Goal: Task Accomplishment & Management: Manage account settings

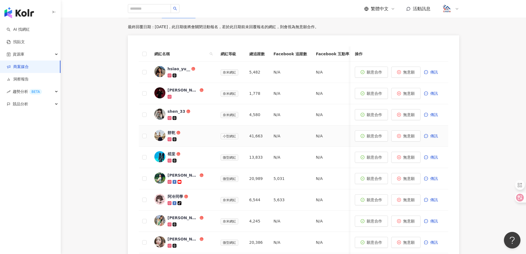
scroll to position [257, 0]
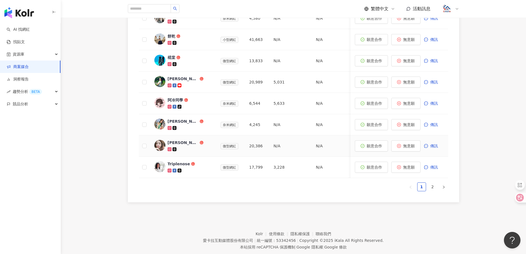
click at [173, 142] on div "[PERSON_NAME]" at bounding box center [183, 143] width 31 height 6
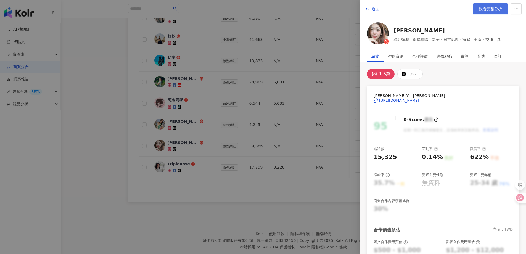
click at [481, 8] on span "觀看完整分析" at bounding box center [490, 9] width 23 height 4
click at [377, 9] on span "返回" at bounding box center [376, 9] width 8 height 4
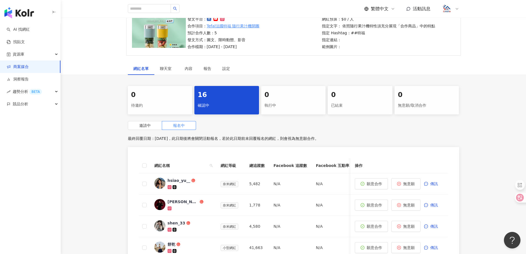
scroll to position [0, 0]
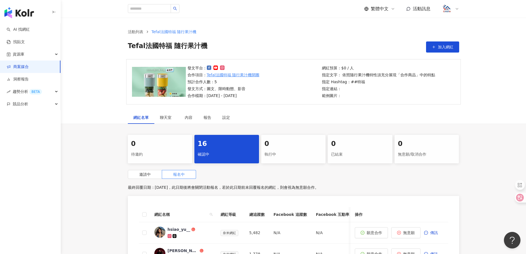
click at [21, 64] on link "商案媒合" at bounding box center [18, 67] width 22 height 6
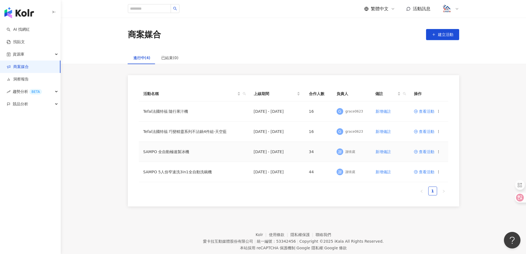
click at [425, 152] on span "查看活動" at bounding box center [424, 152] width 20 height 4
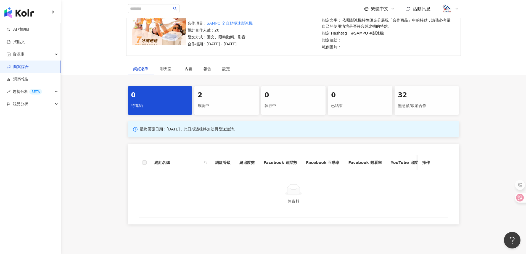
scroll to position [55, 0]
click at [426, 101] on div "無意願/取消合作" at bounding box center [427, 104] width 58 height 9
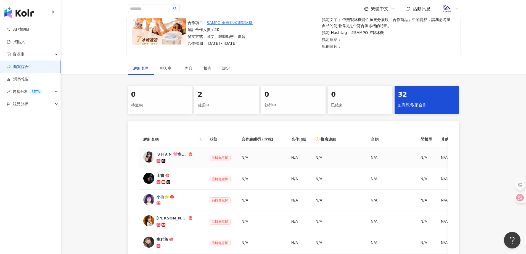
click at [169, 154] on div "ＳＨＡＮ 🩷多平台發佈🩷Youtube /tiktok/小紅書/IG/FB/痞客邦/Dcard" at bounding box center [172, 154] width 31 height 6
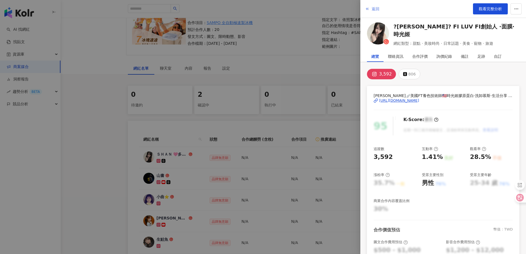
click at [374, 7] on span "返回" at bounding box center [376, 9] width 8 height 4
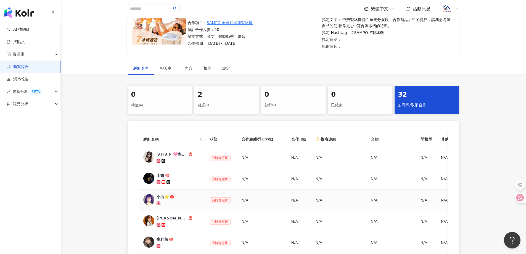
click at [158, 195] on div "小曲⭐️" at bounding box center [163, 197] width 12 height 6
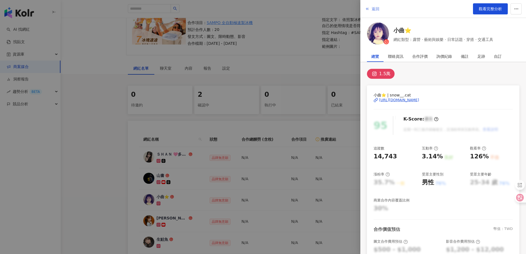
click at [375, 10] on span "返回" at bounding box center [376, 9] width 8 height 4
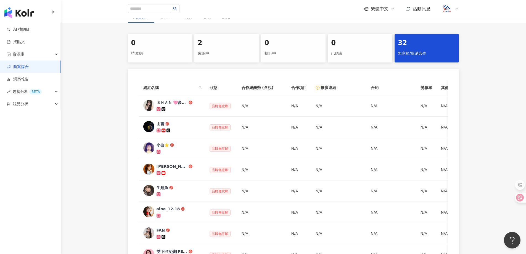
scroll to position [110, 0]
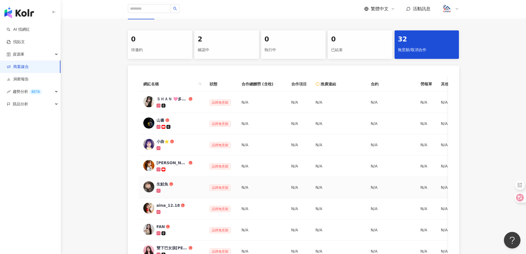
click at [163, 185] on div "生鮭魚" at bounding box center [163, 184] width 12 height 6
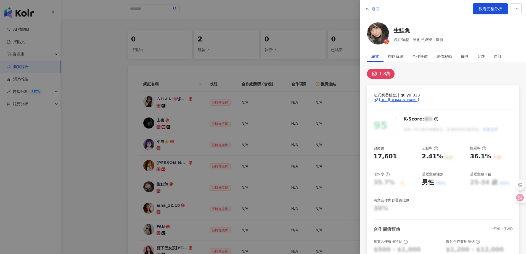
click at [373, 8] on span "返回" at bounding box center [376, 9] width 8 height 4
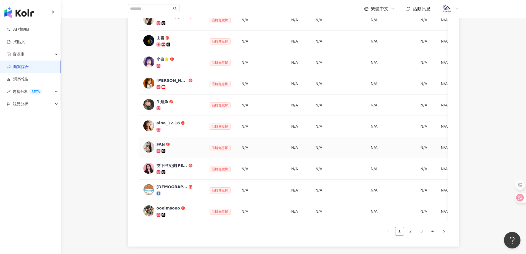
scroll to position [193, 0]
click at [167, 166] on div "雙下巴女孩Claire❤｜美食·旅遊·社群·生活·3C" at bounding box center [172, 165] width 31 height 6
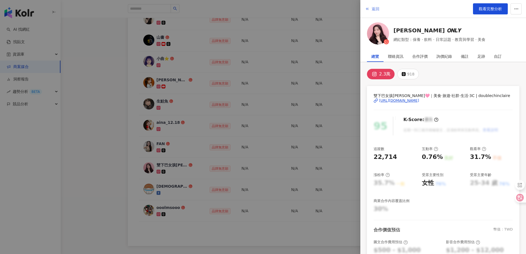
click at [374, 10] on span "返回" at bounding box center [376, 9] width 8 height 4
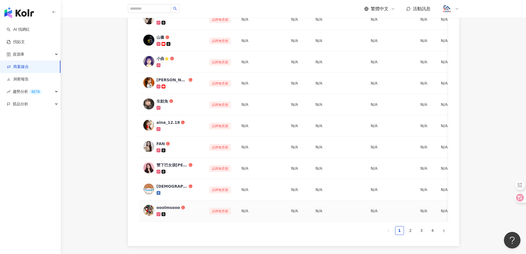
click at [170, 206] on div "ooolmsooo" at bounding box center [168, 208] width 23 height 6
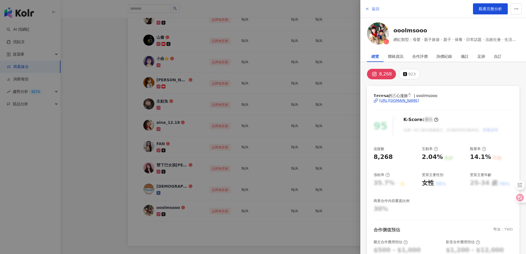
click at [377, 7] on span "返回" at bounding box center [376, 9] width 8 height 4
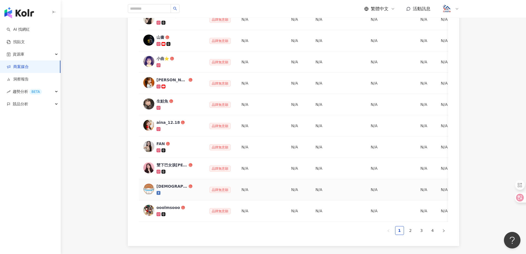
click at [167, 185] on div "東神聖爌肉飯歸一教" at bounding box center [172, 186] width 31 height 6
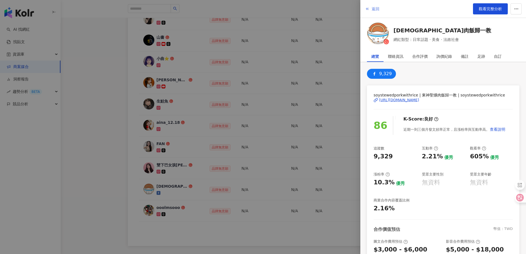
click at [374, 9] on span "返回" at bounding box center [376, 9] width 8 height 4
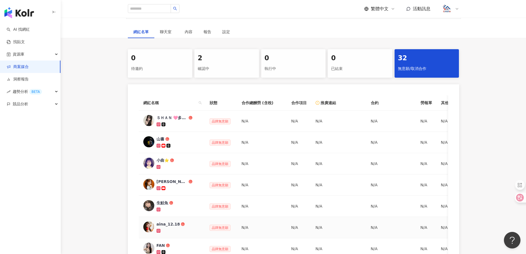
scroll to position [0, 0]
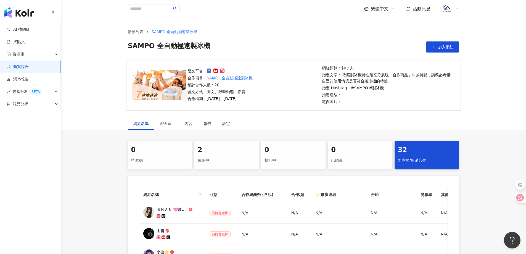
click at [26, 67] on link "商案媒合" at bounding box center [18, 67] width 22 height 6
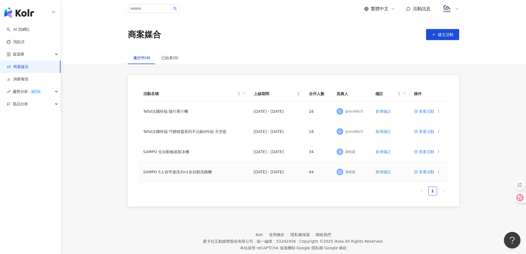
click at [423, 172] on span "查看活動" at bounding box center [424, 172] width 20 height 4
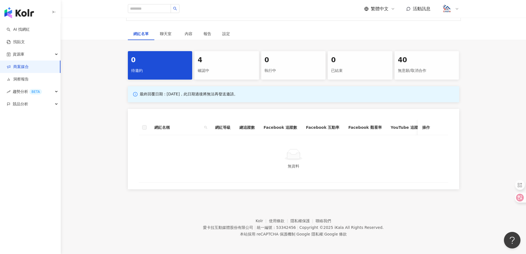
scroll to position [100, 0]
click at [405, 61] on div "40 無意願/取消合作" at bounding box center [426, 65] width 65 height 28
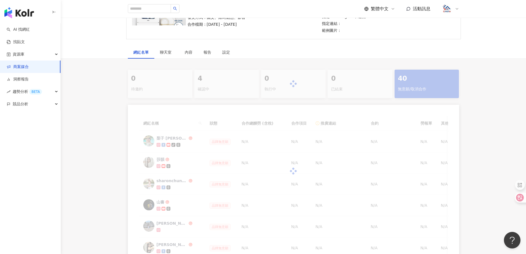
scroll to position [100, 0]
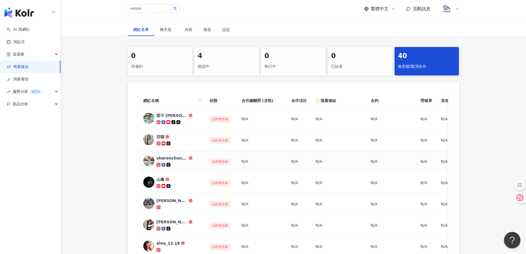
click at [177, 155] on td "sharonchung520" at bounding box center [172, 161] width 66 height 21
click at [179, 158] on div "sharonchung520" at bounding box center [172, 158] width 31 height 6
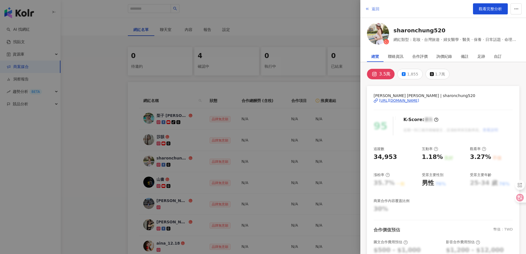
click at [375, 9] on span "返回" at bounding box center [376, 9] width 8 height 4
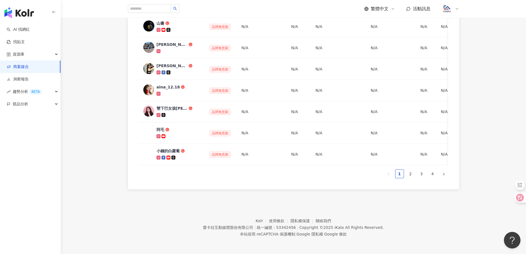
scroll to position [260, 0]
click at [168, 148] on div "小錢的白蘿蔔" at bounding box center [168, 151] width 23 height 6
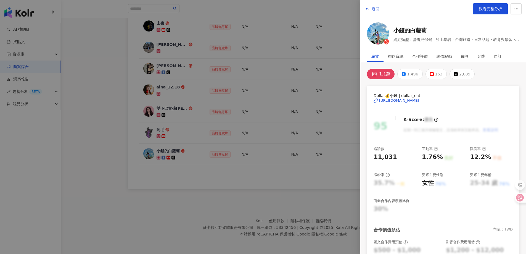
click at [408, 100] on div "https://www.instagram.com/dollar_eat/" at bounding box center [399, 100] width 40 height 5
click at [372, 7] on span "返回" at bounding box center [376, 9] width 8 height 4
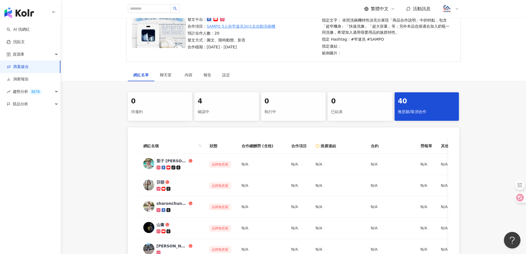
scroll to position [55, 0]
click at [210, 115] on div "確認中" at bounding box center [227, 111] width 58 height 9
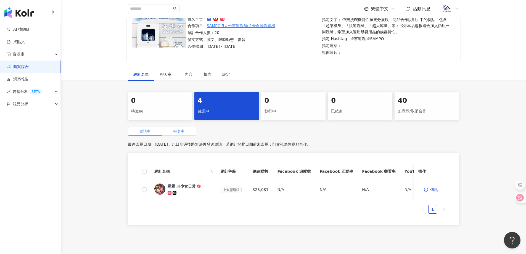
click at [190, 130] on label "報名中" at bounding box center [179, 131] width 34 height 9
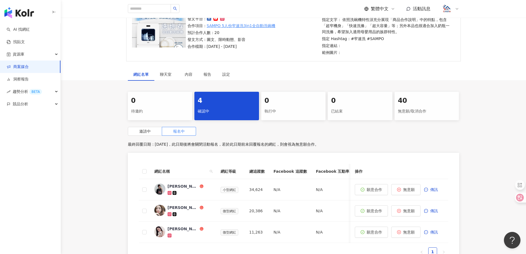
click at [29, 65] on link "商案媒合" at bounding box center [18, 67] width 22 height 6
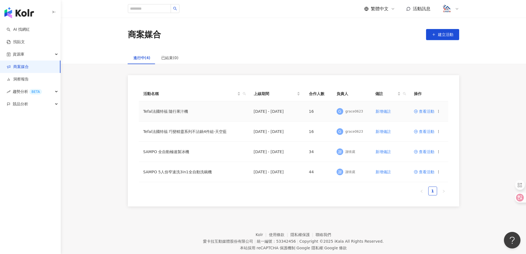
click at [427, 112] on span "查看活動" at bounding box center [424, 111] width 20 height 4
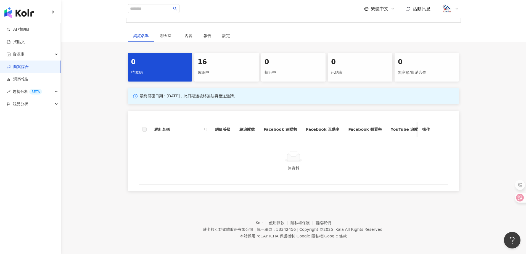
scroll to position [83, 0]
click at [227, 70] on div "確認中" at bounding box center [227, 71] width 58 height 9
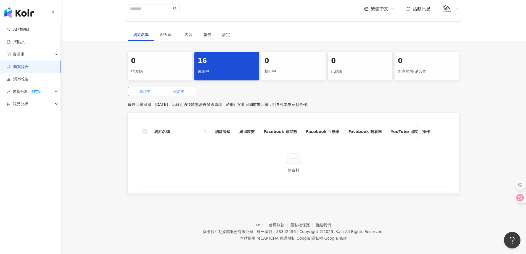
click at [175, 93] on span "報名中" at bounding box center [179, 91] width 12 height 4
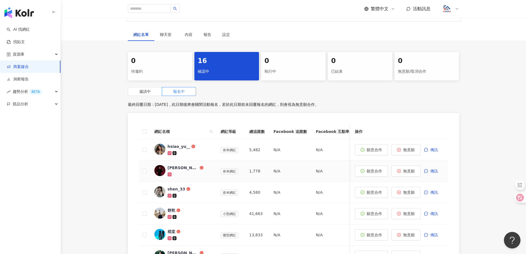
click at [181, 168] on div "Jimmy｜彥傑" at bounding box center [183, 168] width 31 height 6
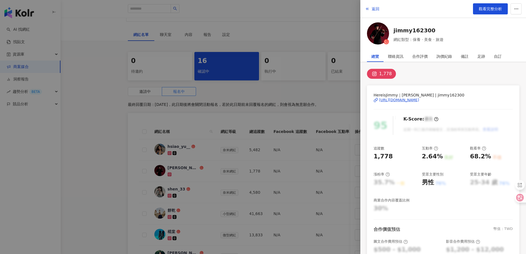
click at [419, 98] on div "https://www.instagram.com/jimmy162300/" at bounding box center [399, 99] width 40 height 5
click at [376, 9] on span "返回" at bounding box center [376, 9] width 8 height 4
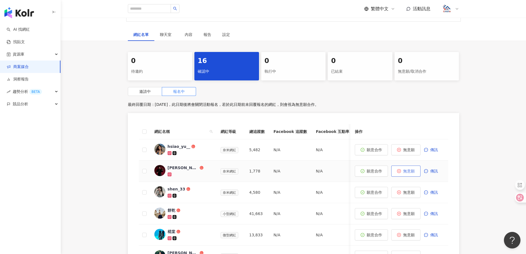
click at [414, 171] on span "無意願" at bounding box center [409, 171] width 12 height 4
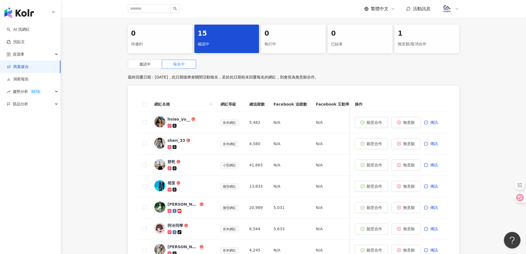
scroll to position [110, 0]
click at [411, 125] on button "無意願" at bounding box center [405, 121] width 29 height 11
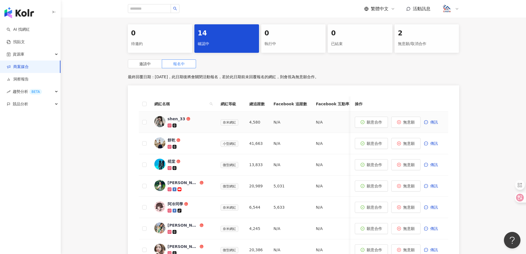
click at [412, 125] on button "無意願" at bounding box center [405, 121] width 29 height 11
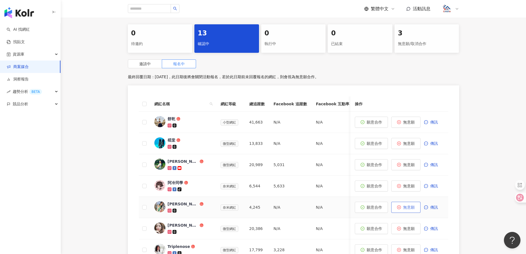
click at [411, 209] on span "無意願" at bounding box center [409, 207] width 12 height 4
click at [412, 185] on span "無意願" at bounding box center [409, 186] width 12 height 4
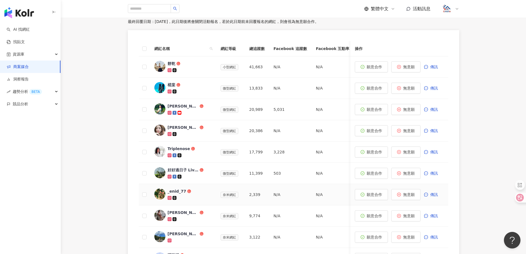
scroll to position [193, 0]
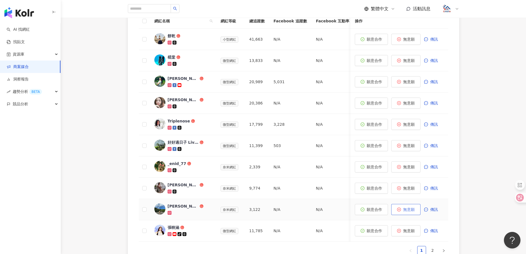
click at [413, 213] on button "無意願" at bounding box center [405, 209] width 29 height 11
click at [411, 168] on span "無意願" at bounding box center [409, 167] width 12 height 4
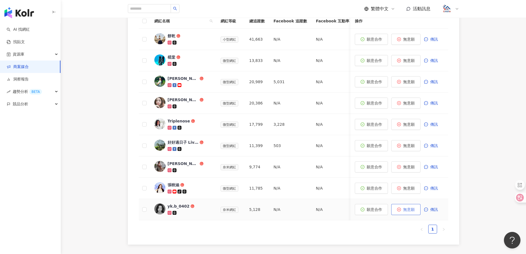
click at [408, 210] on span "無意願" at bounding box center [409, 209] width 12 height 4
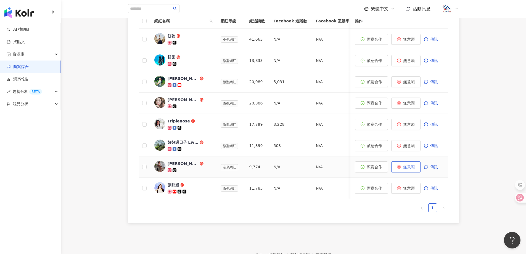
click at [410, 168] on span "無意願" at bounding box center [409, 167] width 12 height 4
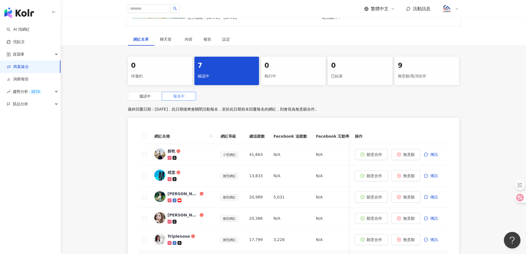
scroll to position [0, 0]
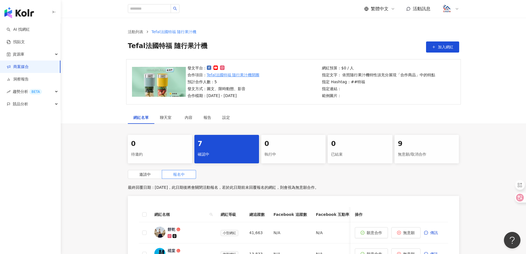
click at [29, 67] on link "商案媒合" at bounding box center [18, 67] width 22 height 6
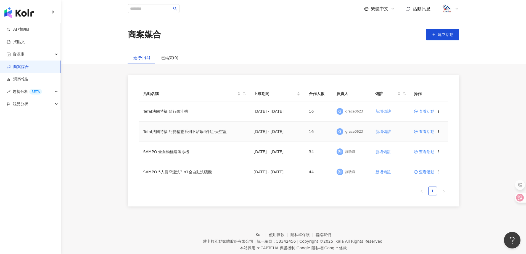
click at [425, 130] on span "查看活動" at bounding box center [424, 131] width 20 height 4
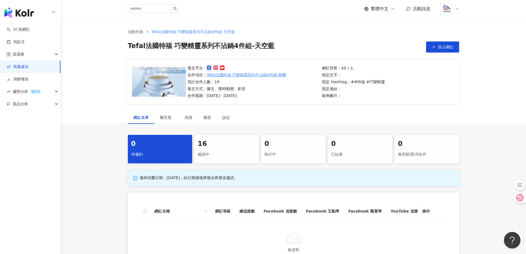
click at [234, 160] on div "16 確認中" at bounding box center [226, 149] width 65 height 28
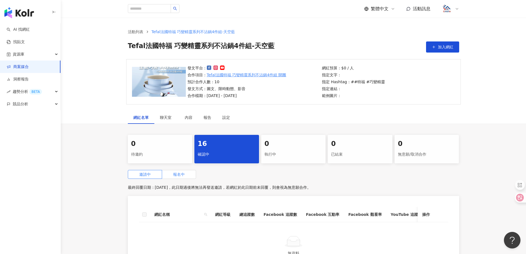
click at [184, 174] on span "報名中" at bounding box center [179, 174] width 12 height 4
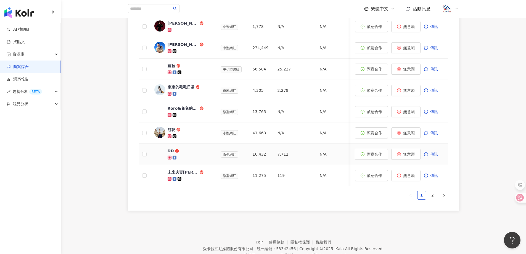
scroll to position [83, 0]
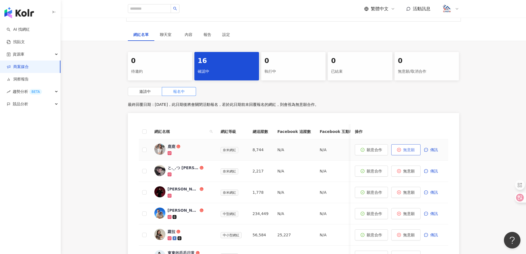
click at [410, 150] on span "無意願" at bounding box center [409, 149] width 12 height 4
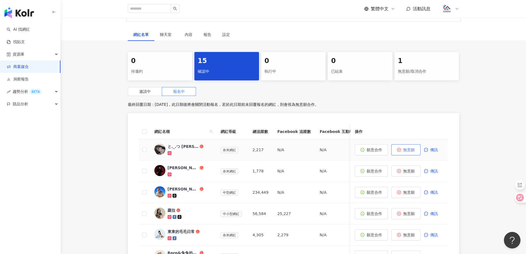
click at [411, 149] on span "無意願" at bounding box center [409, 149] width 12 height 4
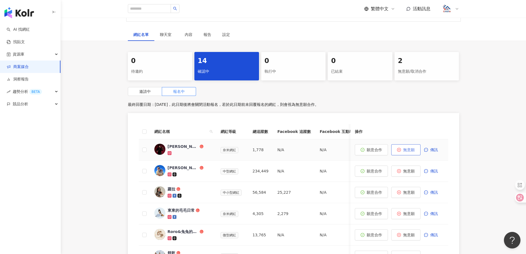
click at [409, 151] on span "無意願" at bounding box center [409, 149] width 12 height 4
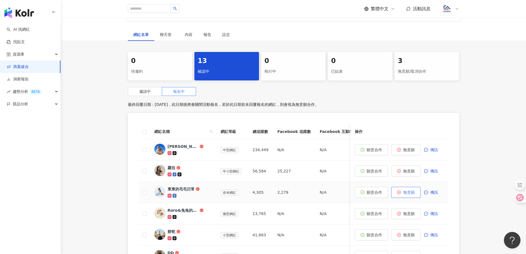
click at [412, 191] on span "無意願" at bounding box center [409, 192] width 12 height 4
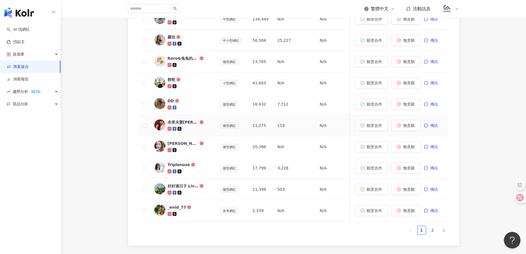
scroll to position [221, 0]
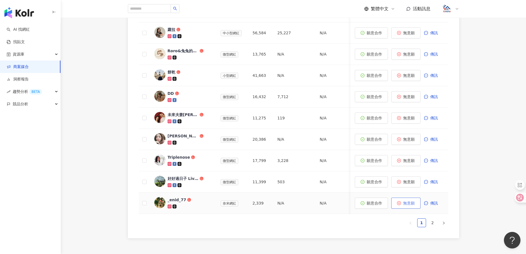
click at [407, 202] on span "無意願" at bounding box center [409, 203] width 12 height 4
click at [406, 203] on span "無意願" at bounding box center [409, 203] width 12 height 4
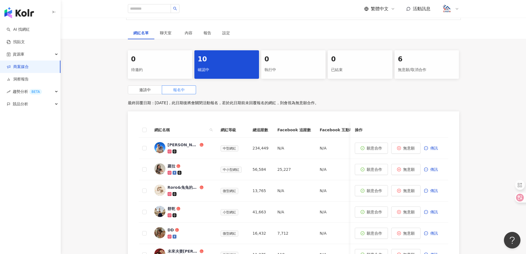
scroll to position [83, 0]
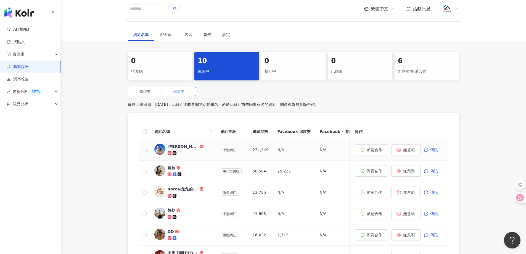
click at [174, 145] on div "林思齊" at bounding box center [183, 147] width 31 height 6
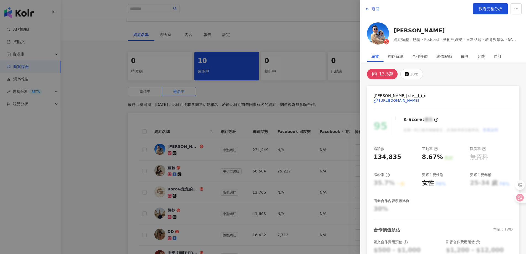
click at [415, 99] on div "https://www.instagram.com/stv__l_i_n/" at bounding box center [399, 100] width 40 height 5
click at [374, 7] on span "返回" at bounding box center [376, 9] width 8 height 4
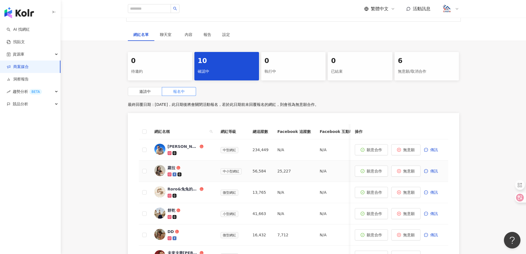
click at [173, 165] on div "蘿拉" at bounding box center [172, 168] width 8 height 6
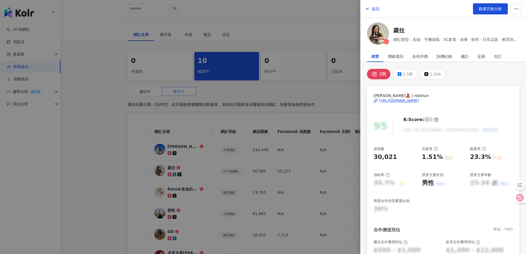
click at [404, 102] on div "https://www.instagram.com/rolahun/" at bounding box center [399, 100] width 40 height 5
click at [492, 11] on span "觀看完整分析" at bounding box center [490, 9] width 23 height 4
click at [371, 8] on button "返回" at bounding box center [372, 8] width 15 height 11
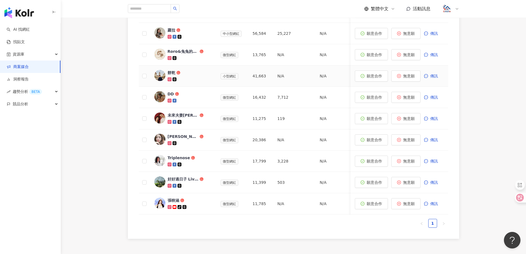
scroll to position [221, 0]
click at [182, 178] on div "好好過日子 Live My Life" at bounding box center [183, 179] width 31 height 6
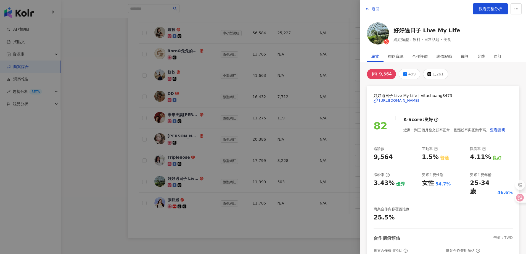
click at [395, 99] on div "https://www.instagram.com/vitachuang8473/" at bounding box center [399, 100] width 40 height 5
click at [375, 10] on span "返回" at bounding box center [376, 9] width 8 height 4
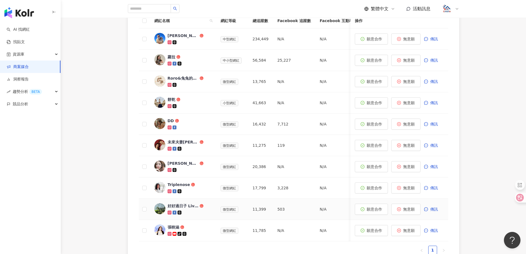
scroll to position [193, 0]
click at [430, 38] on span "傳訊" at bounding box center [434, 39] width 8 height 4
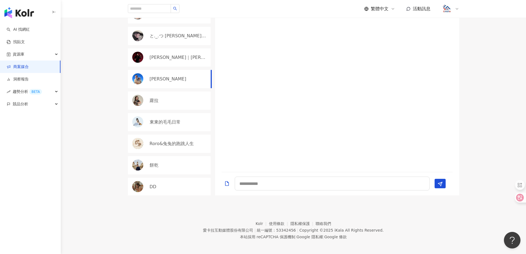
scroll to position [166, 0]
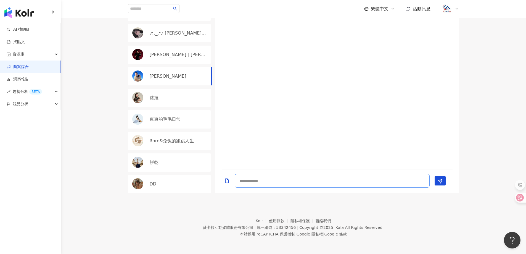
click at [283, 182] on textarea at bounding box center [332, 181] width 195 height 14
type textarea "**********"
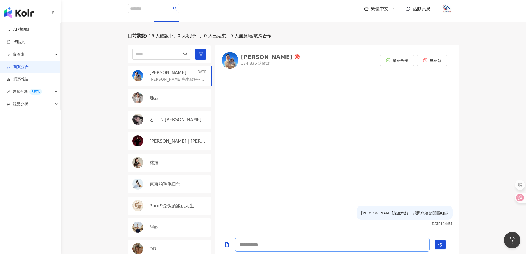
click at [279, 241] on textarea at bounding box center [332, 244] width 195 height 14
paste textarea "**********"
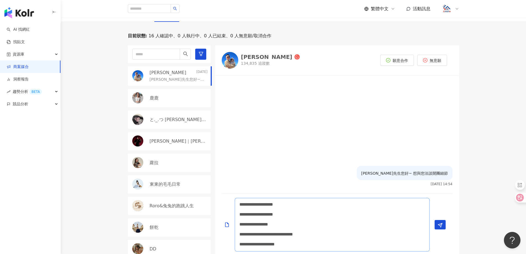
click at [280, 234] on textarea "**********" at bounding box center [332, 225] width 195 height 54
type textarea "**********"
click at [440, 224] on line "Send" at bounding box center [441, 224] width 2 height 2
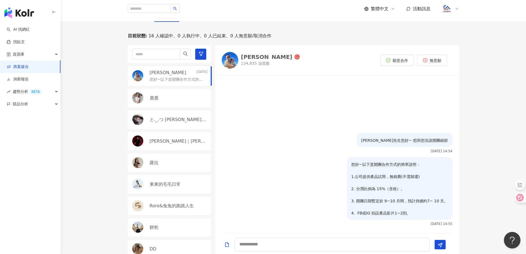
scroll to position [0, 0]
drag, startPoint x: 428, startPoint y: 168, endPoint x: 430, endPoint y: 166, distance: 2.9
drag, startPoint x: 430, startPoint y: 166, endPoint x: 369, endPoint y: 182, distance: 62.9
drag, startPoint x: 369, startPoint y: 182, endPoint x: 394, endPoint y: 205, distance: 33.8
click at [394, 205] on p "您好~以下是開團合作方式的簡單說明： 1.公司提供產品試用，無稿費(不需歸還) 2. 分潤比例為 15%（含稅）。 3. 開團日期暫定於 9~10 月間，預計…" at bounding box center [399, 188] width 97 height 55
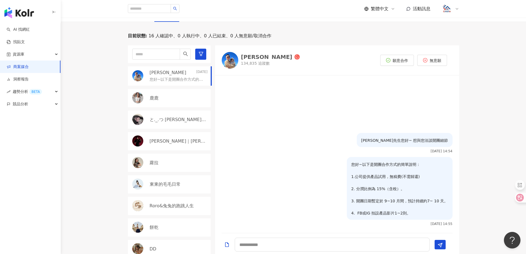
drag, startPoint x: 375, startPoint y: 181, endPoint x: 308, endPoint y: 176, distance: 67.5
click at [308, 176] on div "您好~以下是開團合作方式的簡單說明： 1.公司提供產品試用，無稿費(不需歸還) 2. 分潤比例為 15%（含稅）。 3. 開團日期暫定於 9~10 月間，預計…" at bounding box center [337, 193] width 244 height 73
click at [428, 140] on p "林先生您好~ 想與您洽談開團細節" at bounding box center [404, 140] width 87 height 6
drag, startPoint x: 423, startPoint y: 140, endPoint x: 388, endPoint y: 140, distance: 35.1
click at [388, 140] on div "林先生您好~ 想與您洽談開團細節" at bounding box center [405, 140] width 96 height 14
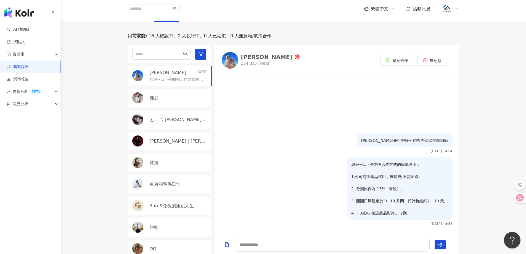
click at [170, 104] on div "鹿鹿" at bounding box center [169, 98] width 83 height 18
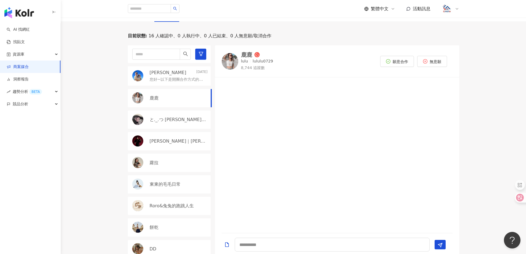
click at [171, 119] on p "と._.つ ℰ𝓊𝑔𝑒𝓃𝒾𝑒 郁晴と._.つ" at bounding box center [178, 119] width 57 height 6
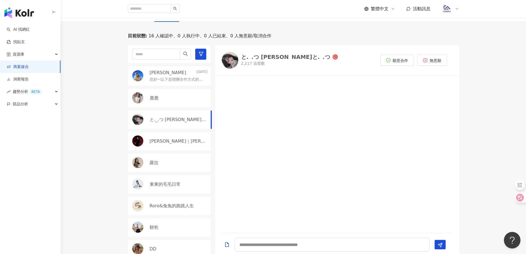
click at [175, 79] on p "您好~以下是開團合作方式的簡單說明： 1.公司提供產品試用，無稿費(不需歸還) 2. 分潤比例為 15%（含稅）。 3. 開團日期暫定於 9~10 月間，預計…" at bounding box center [178, 80] width 56 height 6
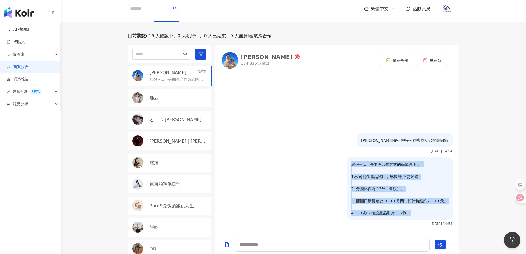
drag, startPoint x: 359, startPoint y: 164, endPoint x: 436, endPoint y: 214, distance: 92.1
click at [436, 214] on p "您好~以下是開團合作方式的簡單說明： 1.公司提供產品試用，無稿費(不需歸還) 2. 分潤比例為 15%（含稅）。 3. 開團日期暫定於 9~10 月間，預計…" at bounding box center [399, 188] width 97 height 55
copy p "您好~以下是開團合作方式的簡單說明： 1.公司提供產品試用，無稿費(不需歸還) 2. 分潤比例為 15%（含稅）。 3. 開團日期暫定於 9~10 月間，預計…"
click at [29, 66] on link "商案媒合" at bounding box center [18, 67] width 22 height 6
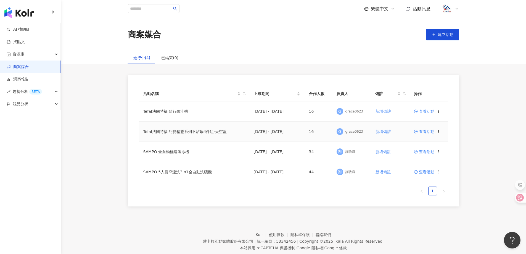
click at [426, 132] on span "查看活動" at bounding box center [424, 131] width 20 height 4
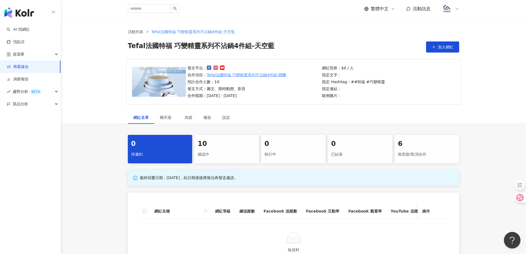
click at [226, 144] on div "10" at bounding box center [227, 143] width 58 height 9
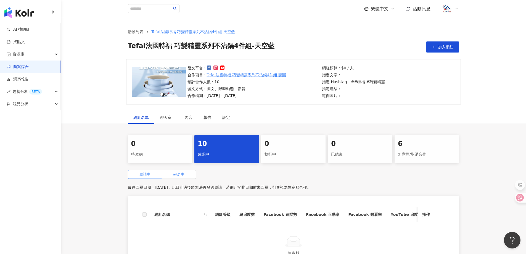
click at [187, 171] on label "報名中" at bounding box center [179, 174] width 34 height 9
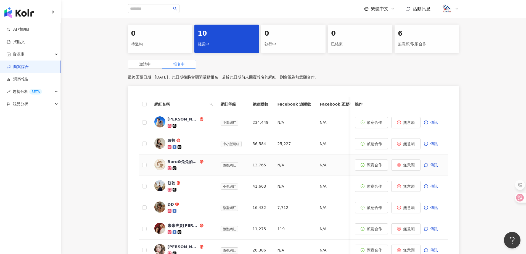
scroll to position [110, 0]
click at [435, 144] on span "傳訊" at bounding box center [434, 143] width 8 height 4
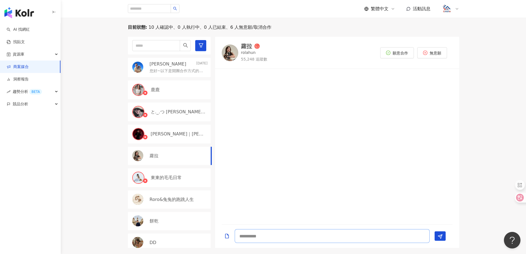
click at [270, 238] on textarea at bounding box center [332, 236] width 195 height 14
paste textarea "**********"
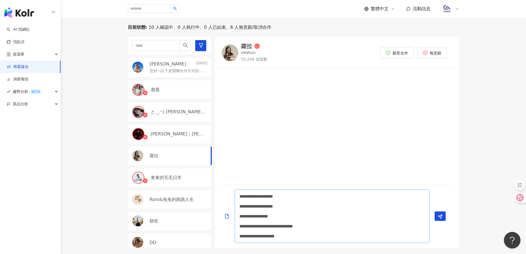
scroll to position [1, 0]
click at [239, 195] on textarea "**********" at bounding box center [332, 216] width 195 height 54
type textarea "**********"
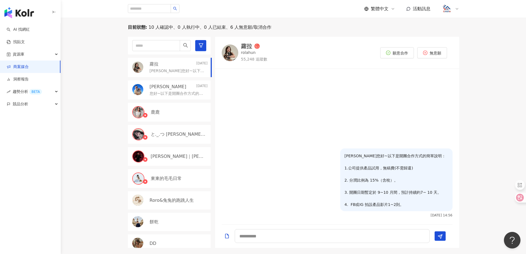
click at [29, 66] on link "商案媒合" at bounding box center [18, 67] width 22 height 6
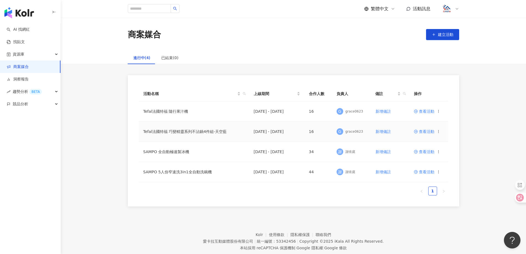
click at [428, 131] on span "查看活動" at bounding box center [424, 131] width 20 height 4
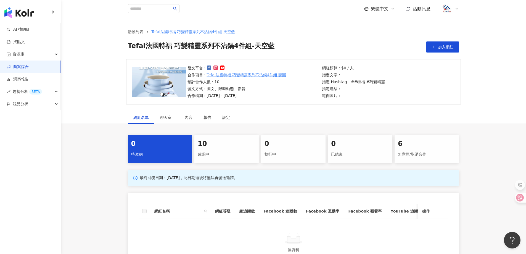
click at [226, 142] on div "10" at bounding box center [227, 143] width 58 height 9
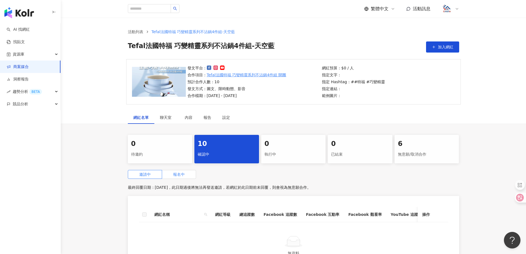
click at [187, 177] on label "報名中" at bounding box center [179, 174] width 34 height 9
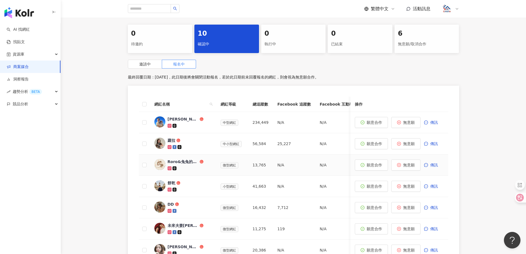
scroll to position [110, 0]
click at [159, 187] on img at bounding box center [159, 185] width 11 height 11
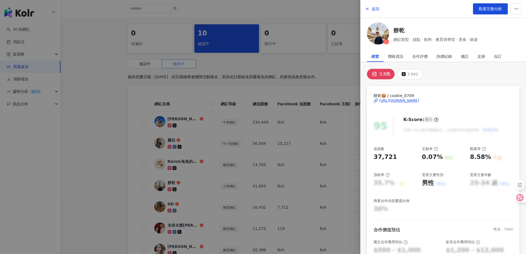
click at [177, 170] on div at bounding box center [263, 127] width 526 height 254
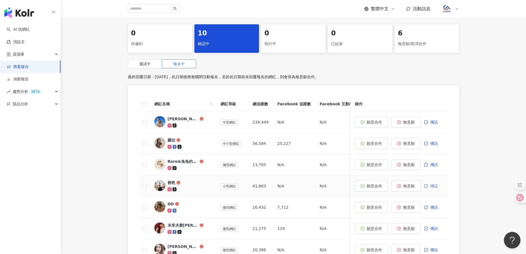
click at [436, 185] on span "傳訊" at bounding box center [434, 186] width 8 height 4
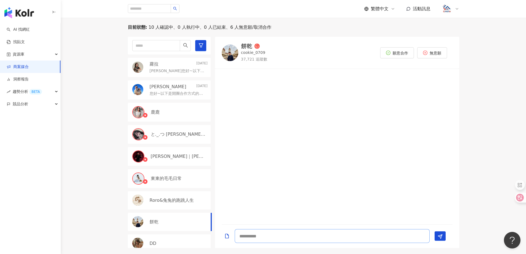
click at [287, 234] on textarea at bounding box center [332, 236] width 195 height 14
paste textarea "**********"
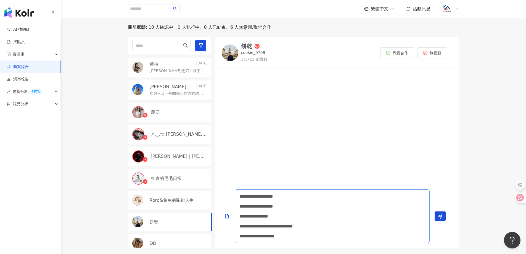
scroll to position [1, 0]
click at [238, 196] on textarea "**********" at bounding box center [332, 216] width 195 height 54
type textarea "**********"
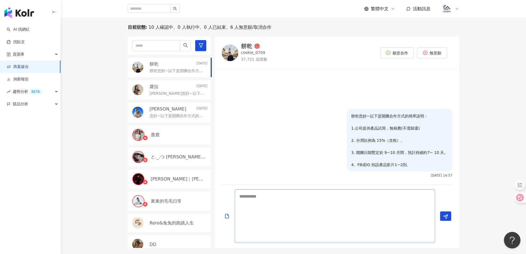
scroll to position [0, 0]
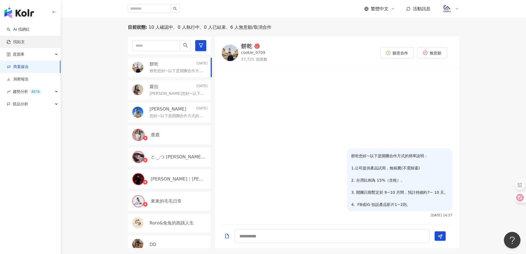
click at [25, 43] on link "找貼文" at bounding box center [16, 42] width 18 height 6
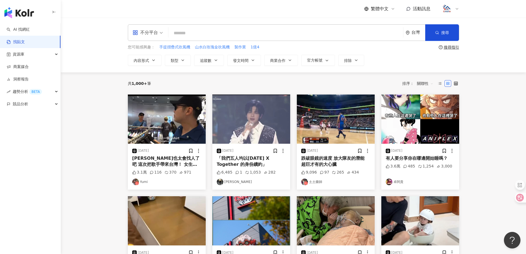
click at [34, 6] on div "button" at bounding box center [30, 11] width 61 height 23
click at [20, 11] on img "button" at bounding box center [19, 12] width 30 height 11
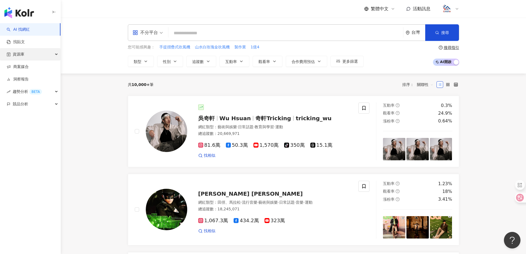
click at [51, 55] on div "資源庫" at bounding box center [30, 54] width 60 height 12
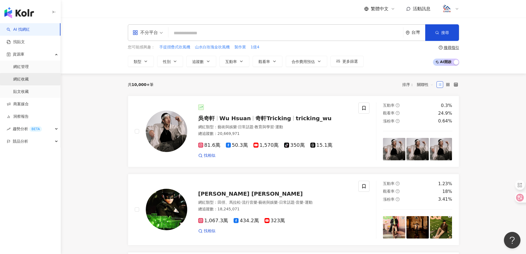
click at [22, 80] on link "網紅收藏" at bounding box center [20, 79] width 15 height 6
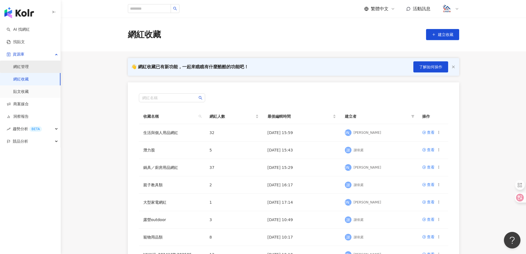
click at [18, 67] on link "網紅管理" at bounding box center [20, 67] width 15 height 6
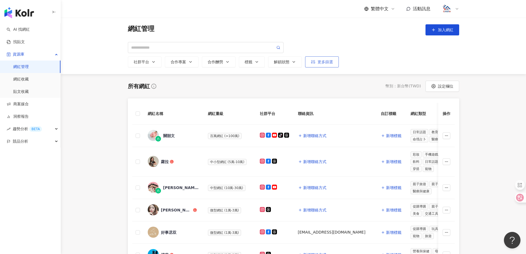
click at [328, 66] on button "更多篩選" at bounding box center [322, 61] width 34 height 11
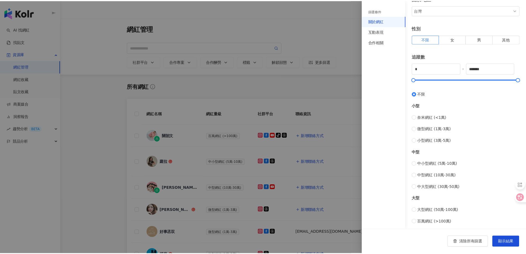
scroll to position [110, 0]
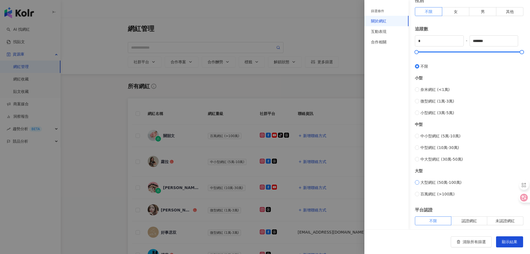
click at [442, 182] on span "大型網紅 (50萬-100萬)" at bounding box center [440, 182] width 41 height 6
type input "******"
click at [508, 241] on span "顯示結果" at bounding box center [509, 241] width 15 height 4
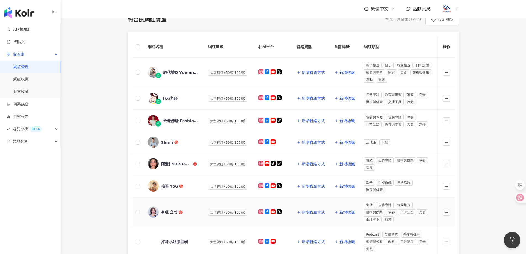
scroll to position [193, 0]
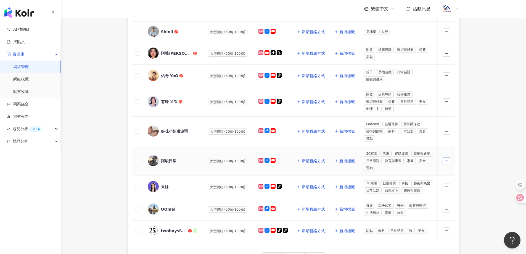
click at [448, 161] on icon "button" at bounding box center [446, 161] width 4 height 4
click at [164, 161] on div "阿駿日常" at bounding box center [168, 161] width 15 height 6
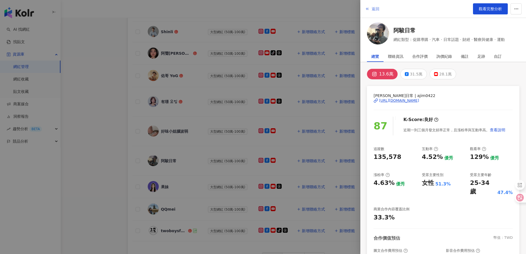
click at [375, 9] on span "返回" at bounding box center [376, 9] width 8 height 4
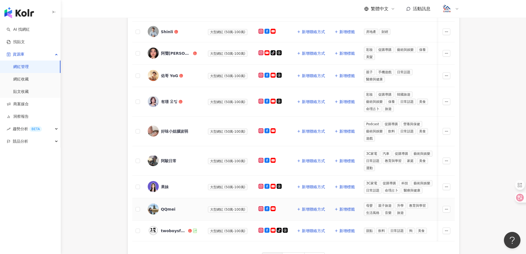
scroll to position [221, 0]
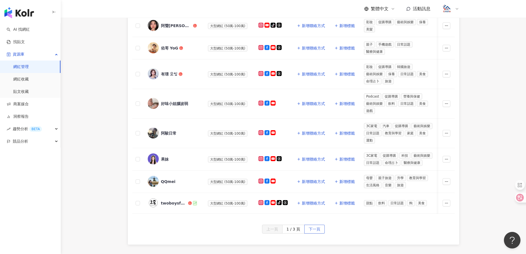
click at [312, 234] on span "下一頁" at bounding box center [315, 229] width 12 height 9
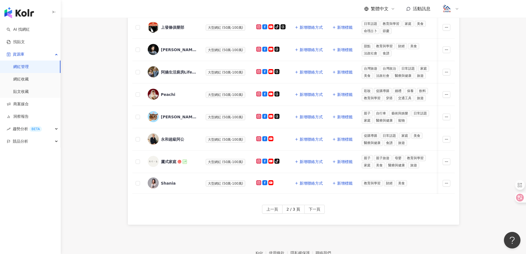
scroll to position [55, 0]
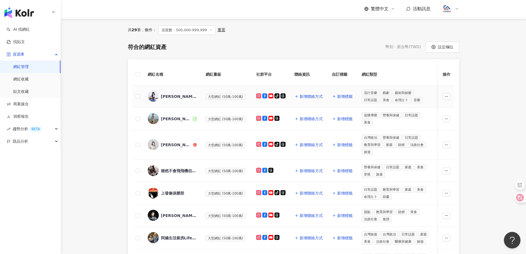
click at [165, 95] on div "[PERSON_NAME]" at bounding box center [179, 97] width 36 height 6
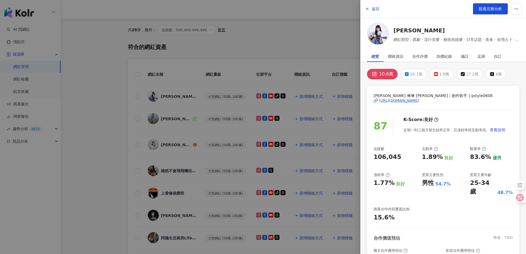
click at [401, 101] on div "[URL][DOMAIN_NAME]" at bounding box center [399, 100] width 40 height 5
click at [375, 8] on span "返回" at bounding box center [376, 9] width 8 height 4
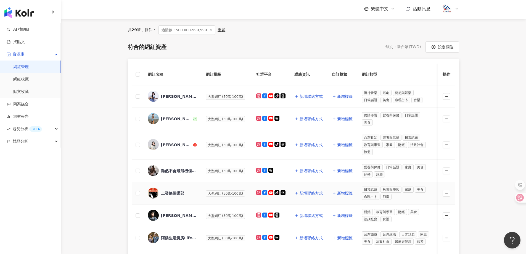
click at [169, 191] on div "上發條俱樂部" at bounding box center [172, 193] width 23 height 6
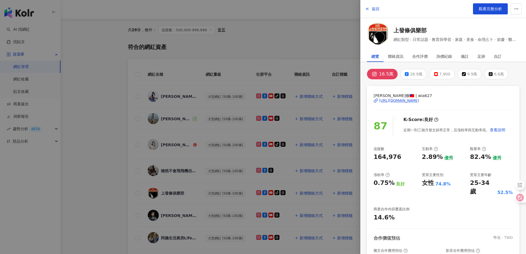
click at [419, 100] on div "https://www.instagram.com/wia627/" at bounding box center [399, 100] width 40 height 5
click at [373, 10] on span "返回" at bounding box center [376, 9] width 8 height 4
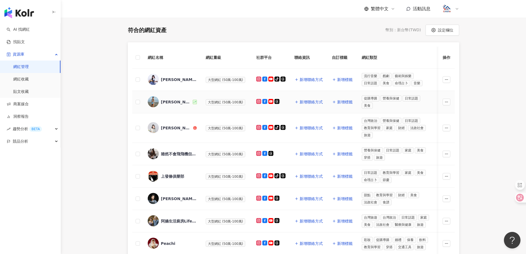
scroll to position [110, 0]
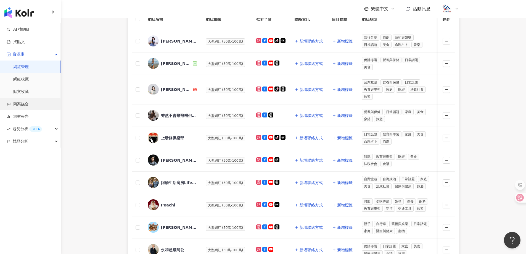
click at [23, 103] on link "商案媒合" at bounding box center [18, 104] width 22 height 6
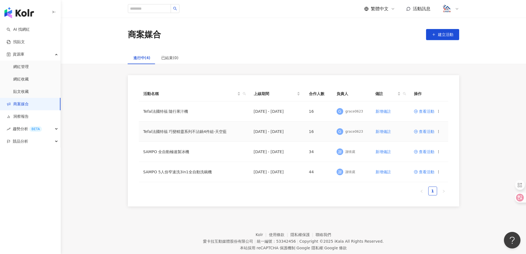
click at [439, 132] on icon at bounding box center [438, 131] width 4 height 4
click at [427, 130] on span "查看活動" at bounding box center [424, 131] width 20 height 4
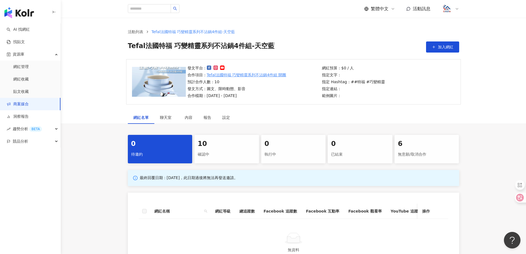
click at [210, 150] on div "確認中" at bounding box center [227, 154] width 58 height 9
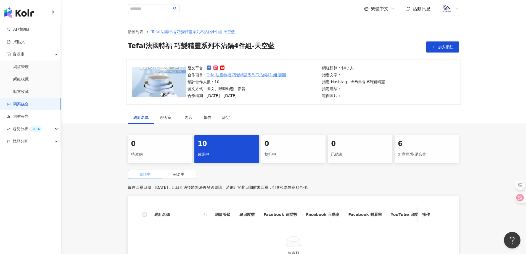
click at [151, 171] on span at bounding box center [145, 174] width 34 height 8
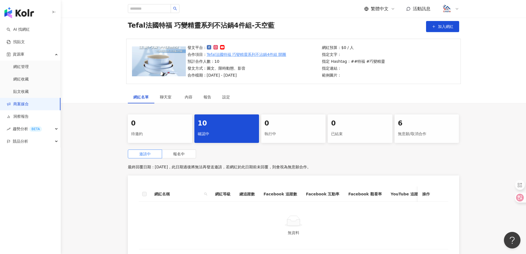
scroll to position [55, 0]
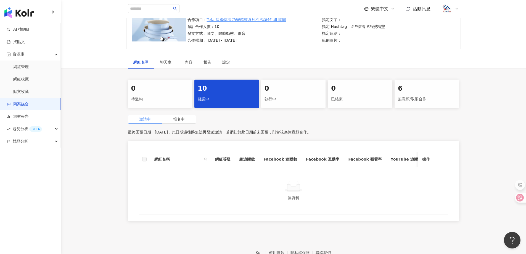
click at [144, 161] on label at bounding box center [144, 159] width 4 height 6
click at [144, 158] on label at bounding box center [144, 159] width 4 height 6
click at [424, 8] on span "活動訊息" at bounding box center [422, 8] width 18 height 5
click at [192, 187] on div at bounding box center [293, 186] width 296 height 12
click at [162, 94] on div "待邀約" at bounding box center [160, 98] width 58 height 9
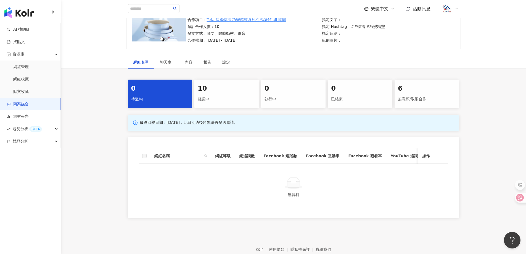
click at [218, 92] on div "10" at bounding box center [227, 88] width 58 height 9
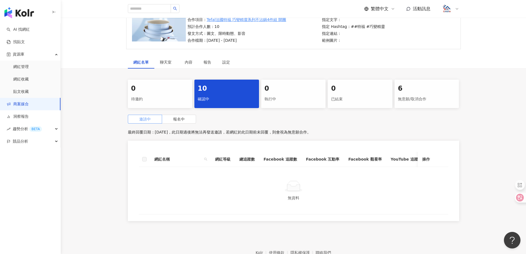
click at [148, 117] on span "邀請中" at bounding box center [145, 119] width 12 height 4
click at [148, 118] on span "邀請中" at bounding box center [145, 119] width 12 height 4
click at [146, 160] on label at bounding box center [144, 159] width 4 height 6
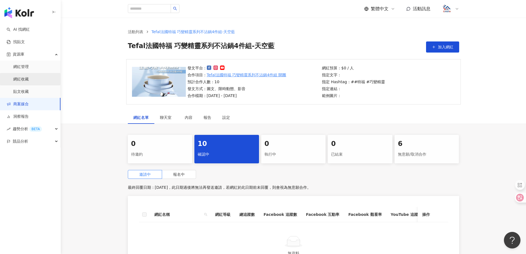
click at [19, 82] on link "網紅收藏" at bounding box center [20, 79] width 15 height 6
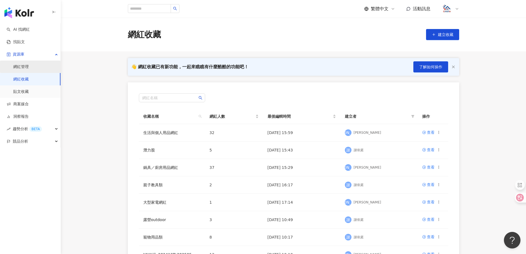
click at [22, 68] on link "網紅管理" at bounding box center [20, 67] width 15 height 6
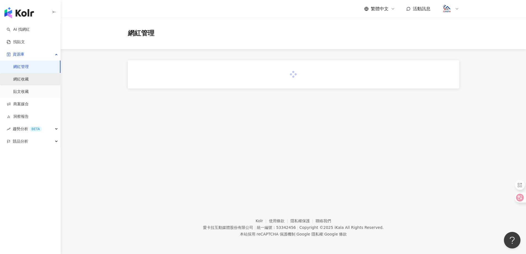
click at [24, 78] on link "網紅收藏" at bounding box center [20, 79] width 15 height 6
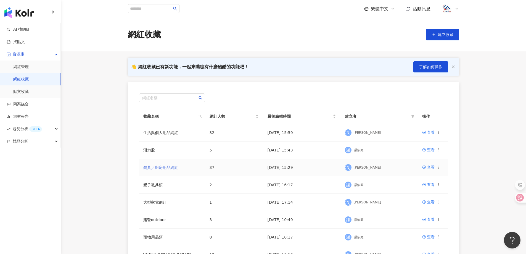
click at [166, 165] on link "鍋具／廚房用品網紅" at bounding box center [160, 167] width 35 height 4
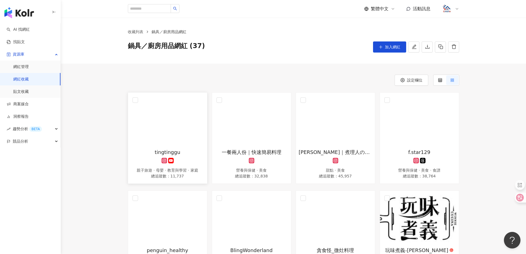
click at [186, 125] on img at bounding box center [167, 119] width 79 height 55
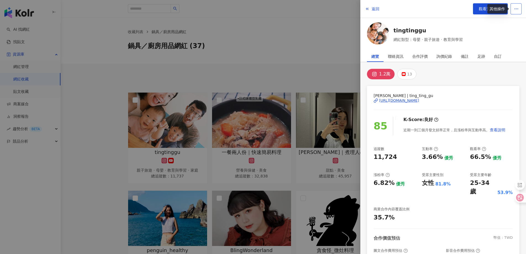
click at [520, 9] on button "button" at bounding box center [515, 8] width 11 height 11
click at [447, 29] on link "tingtinggu" at bounding box center [427, 30] width 69 height 8
click at [372, 11] on span "返回" at bounding box center [376, 9] width 8 height 4
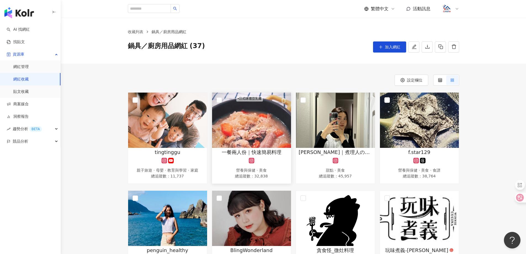
click at [250, 134] on img at bounding box center [251, 119] width 79 height 55
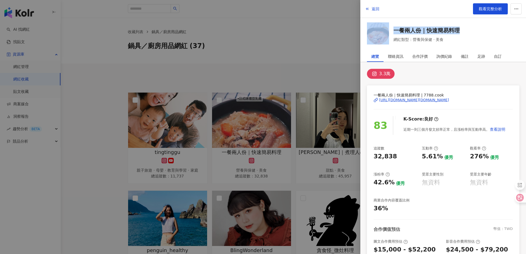
drag, startPoint x: 466, startPoint y: 29, endPoint x: 385, endPoint y: 25, distance: 80.7
click at [385, 25] on div "一餐兩人份｜快速簡易料理 網紅類型：營養與保健 · 美食" at bounding box center [443, 34] width 152 height 24
copy div "一餐兩人份｜快速簡易料理"
click at [372, 9] on span "返回" at bounding box center [376, 9] width 8 height 4
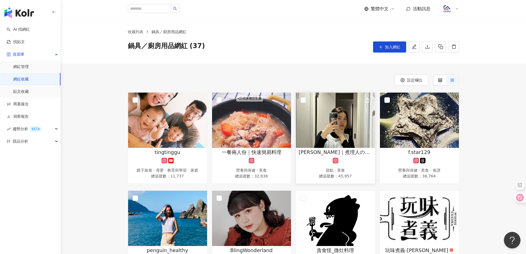
click at [329, 132] on img at bounding box center [335, 119] width 79 height 55
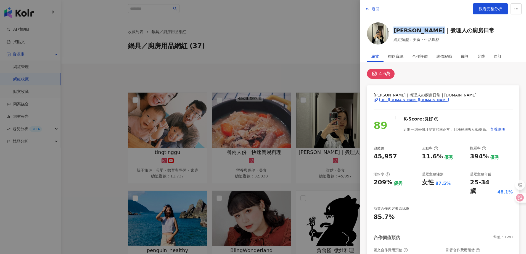
drag, startPoint x: 463, startPoint y: 29, endPoint x: 393, endPoint y: 25, distance: 70.0
click at [393, 25] on div "Pei霈｜煮理人の廚房日常 網紅類型：美食 · 生活風格" at bounding box center [443, 34] width 152 height 24
copy link "Pei霈｜煮理人の廚房日常"
click at [376, 9] on span "返回" at bounding box center [376, 9] width 8 height 4
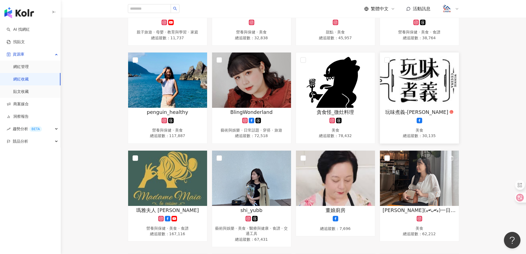
scroll to position [166, 0]
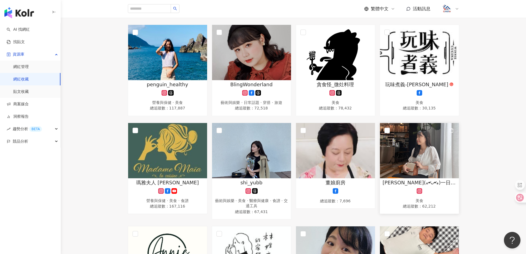
click at [424, 158] on img at bounding box center [419, 150] width 79 height 55
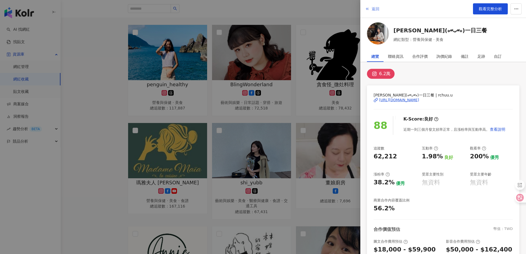
click at [373, 7] on span "返回" at bounding box center [376, 9] width 8 height 4
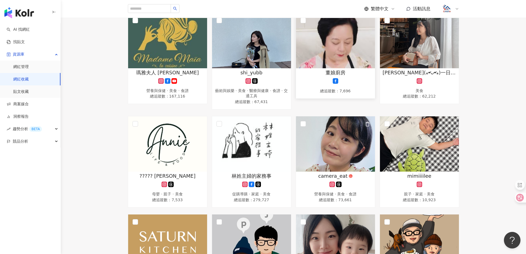
scroll to position [276, 0]
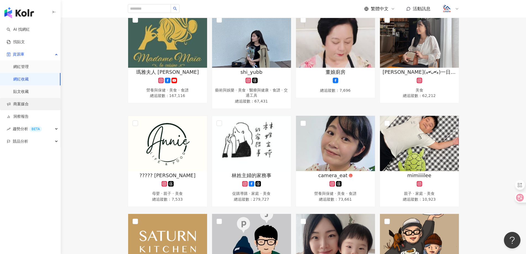
click at [24, 102] on link "商案媒合" at bounding box center [18, 104] width 22 height 6
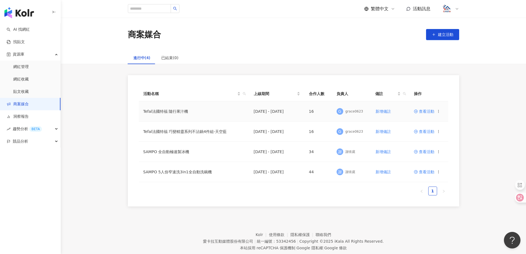
click at [431, 113] on span "查看活動" at bounding box center [424, 111] width 20 height 4
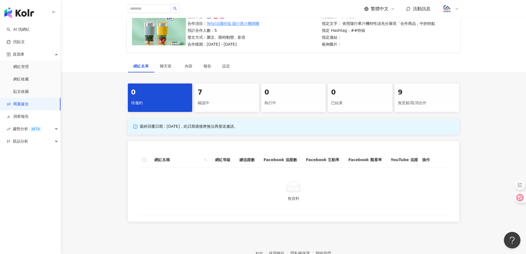
scroll to position [55, 0]
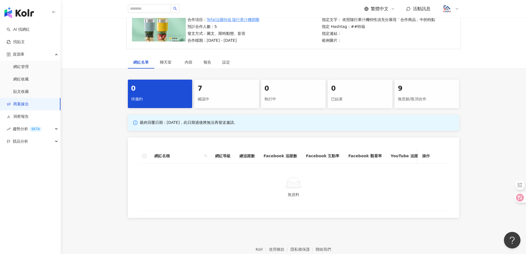
click at [236, 100] on div "確認中" at bounding box center [227, 98] width 58 height 9
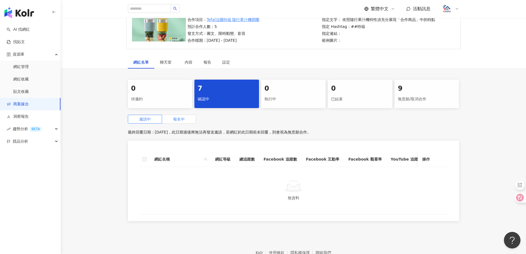
click at [178, 120] on span "報名中" at bounding box center [179, 119] width 12 height 4
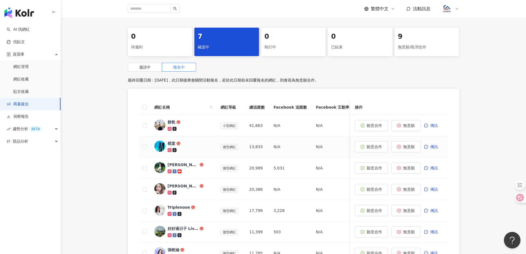
scroll to position [110, 0]
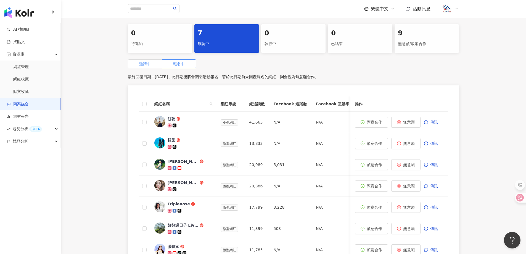
click at [150, 67] on label "邀請中" at bounding box center [145, 63] width 34 height 9
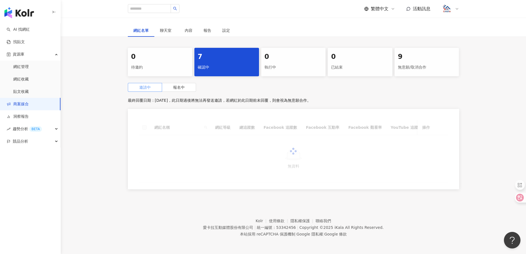
scroll to position [91, 0]
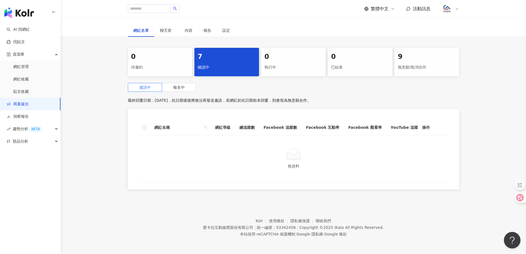
click at [213, 123] on th "網紅等級" at bounding box center [223, 127] width 24 height 15
click at [145, 124] on label at bounding box center [144, 127] width 4 height 6
click at [177, 85] on span "報名中" at bounding box center [179, 87] width 12 height 4
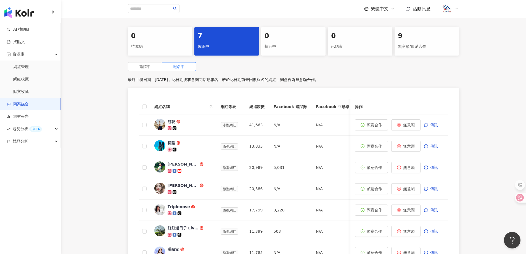
scroll to position [17, 0]
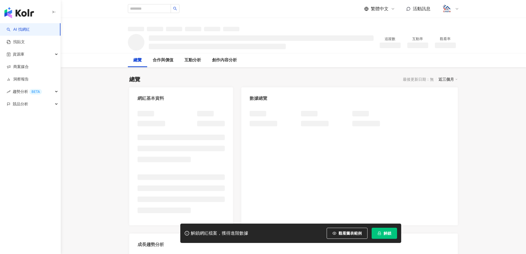
click at [381, 234] on button "解鎖" at bounding box center [384, 232] width 25 height 11
click at [381, 234] on icon "lock" at bounding box center [379, 233] width 3 height 4
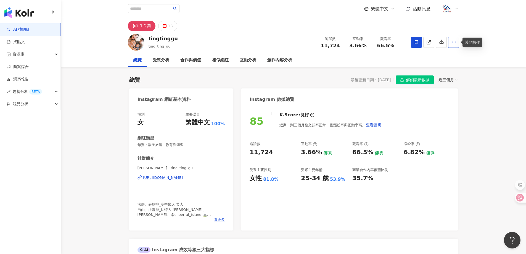
click at [453, 42] on icon "button" at bounding box center [453, 41] width 5 height 5
click at [448, 55] on span "查看合作資訊" at bounding box center [442, 55] width 23 height 6
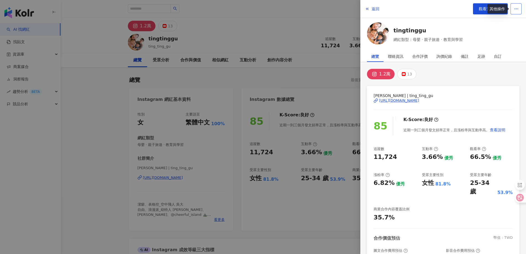
click at [517, 10] on icon "button" at bounding box center [516, 8] width 5 height 5
click at [376, 9] on span "返回" at bounding box center [376, 9] width 8 height 4
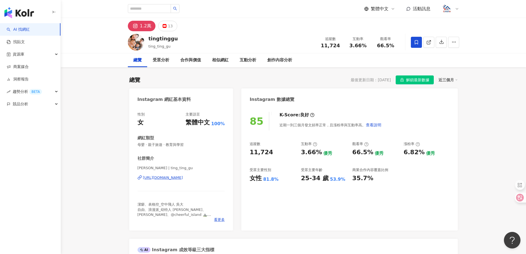
drag, startPoint x: 139, startPoint y: 41, endPoint x: 293, endPoint y: 25, distance: 155.1
click at [293, 25] on div "1.2萬 13" at bounding box center [293, 24] width 353 height 13
click at [414, 11] on span "活動訊息" at bounding box center [422, 8] width 18 height 5
click at [259, 34] on div "tingtinggu ting_ting_gu 追蹤數 11,724 互動率 3.66% 觀看率 66.5%" at bounding box center [293, 42] width 353 height 22
drag, startPoint x: 177, startPoint y: 37, endPoint x: 148, endPoint y: 39, distance: 29.6
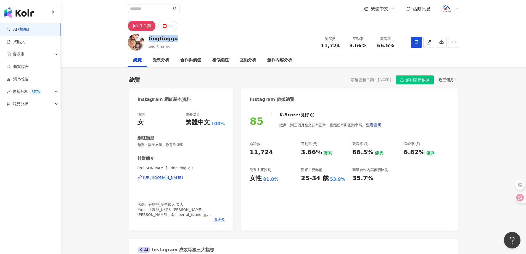
click at [148, 39] on div "tingtinggu ting_ting_gu 追蹤數 11,724 互動率 3.66% 觀看率 66.5%" at bounding box center [293, 42] width 353 height 22
copy div "tingtinggu"
click at [24, 70] on link "商案媒合" at bounding box center [18, 67] width 22 height 6
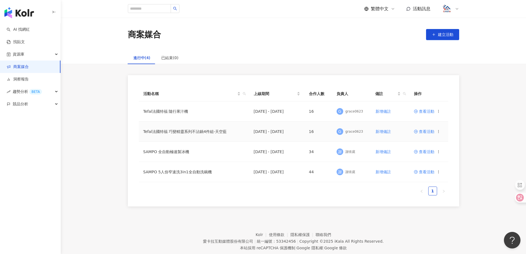
click at [172, 132] on td "Tefal法國特福 巧變精靈系列不沾鍋4件組-天空藍" at bounding box center [194, 131] width 110 height 20
click at [439, 131] on icon at bounding box center [438, 131] width 4 height 4
click at [418, 131] on span at bounding box center [416, 131] width 5 height 4
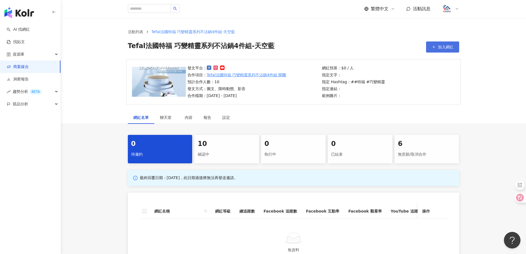
click at [447, 45] on span "加入網紅" at bounding box center [445, 47] width 15 height 4
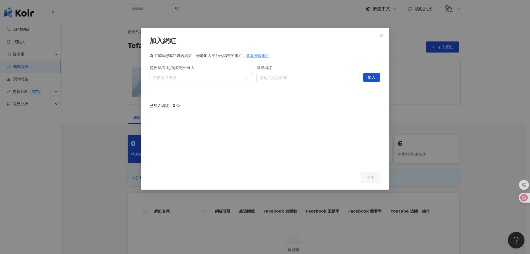
click at [198, 79] on div at bounding box center [198, 77] width 94 height 4
click at [262, 78] on input "搜尋網紅" at bounding box center [308, 77] width 96 height 9
paste input "**********"
type input "**********"
click at [372, 77] on span "加入" at bounding box center [372, 77] width 8 height 9
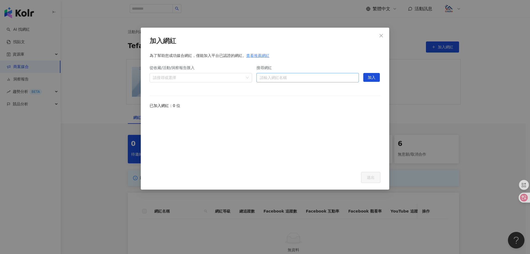
click at [280, 75] on input "搜尋網紅" at bounding box center [308, 77] width 96 height 9
paste input "**********"
type input "**********"
click at [381, 35] on icon "close" at bounding box center [381, 35] width 4 height 4
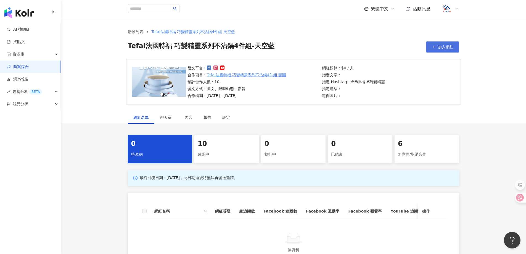
click at [437, 49] on button "加入網紅" at bounding box center [442, 46] width 33 height 11
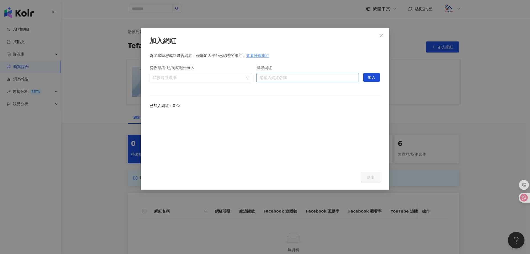
click at [297, 78] on input "搜尋網紅" at bounding box center [308, 77] width 96 height 9
paste input "**********"
type input "**********"
drag, startPoint x: 298, startPoint y: 78, endPoint x: 291, endPoint y: 77, distance: 6.4
click at [291, 77] on input "搜尋網紅" at bounding box center [308, 77] width 96 height 9
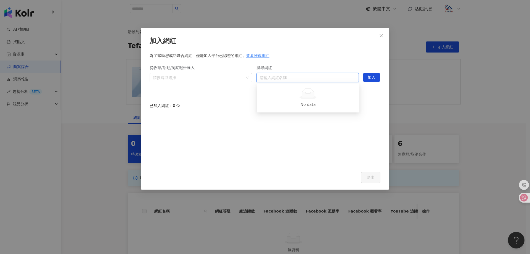
paste input "**********"
type input "**********"
click at [371, 78] on span "加入" at bounding box center [372, 77] width 8 height 9
click at [301, 75] on input "搜尋網紅" at bounding box center [308, 77] width 96 height 9
paste input "**********"
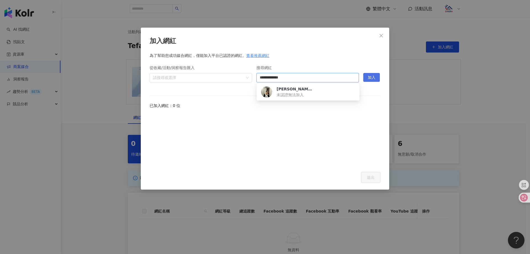
type input "**********"
click at [368, 77] on span "加入" at bounding box center [372, 77] width 8 height 9
click at [382, 38] on icon "close" at bounding box center [381, 35] width 4 height 4
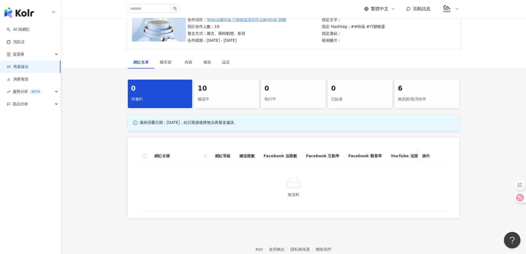
click at [231, 94] on div "10 確認中" at bounding box center [226, 93] width 65 height 28
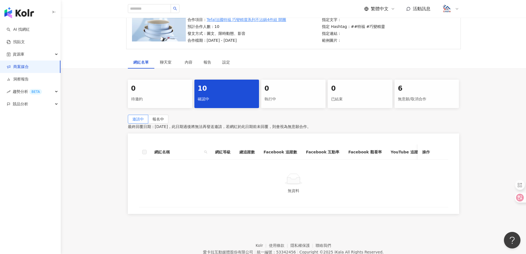
click at [231, 94] on div "10 確認中" at bounding box center [226, 93] width 65 height 28
click at [168, 118] on label "報名中" at bounding box center [158, 119] width 20 height 9
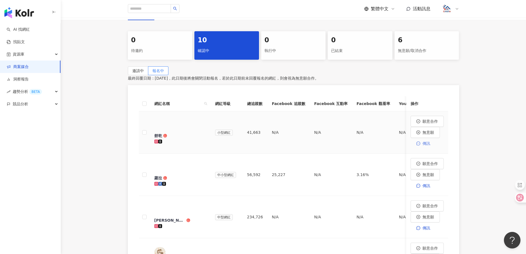
scroll to position [110, 0]
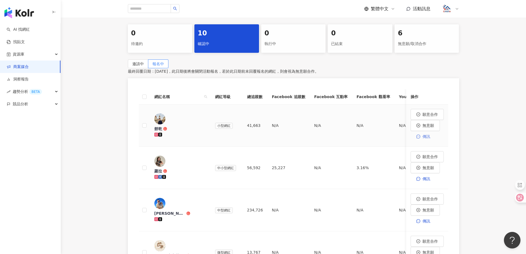
click at [430, 134] on span "傳訊" at bounding box center [426, 136] width 8 height 4
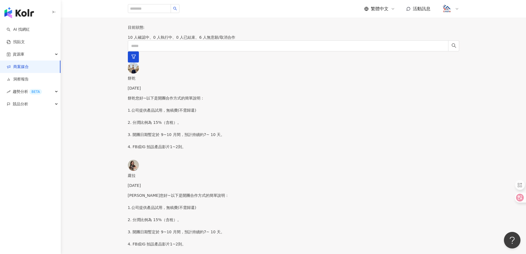
click at [166, 192] on div "蘿拉您好~以下是開團合作方式的簡單說明： 1.公司提供產品試用，無稿費(不需歸還) 2. 分潤比例為 15%（含稅）。 3. 開團日期暫定於 9~10 月間，…" at bounding box center [293, 224] width 331 height 65
click at [163, 95] on p "餅乾您好~以下是開團合作方式的簡單說明： 1.公司提供產品試用，無稿費(不需歸還) 2. 分潤比例為 15%（含稅）。 3. 開團日期暫定於 9~10 月間，…" at bounding box center [293, 122] width 331 height 55
click at [23, 67] on link "商案媒合" at bounding box center [18, 67] width 22 height 6
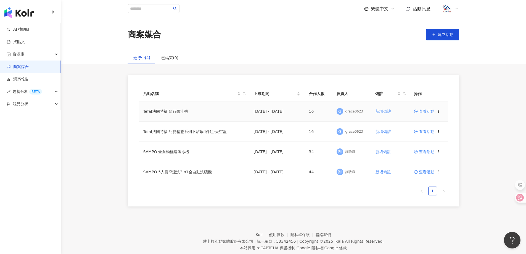
click at [426, 109] on span "查看活動" at bounding box center [424, 111] width 20 height 4
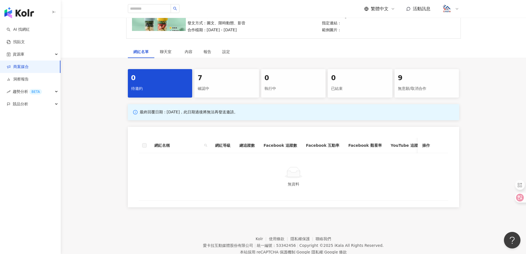
scroll to position [83, 0]
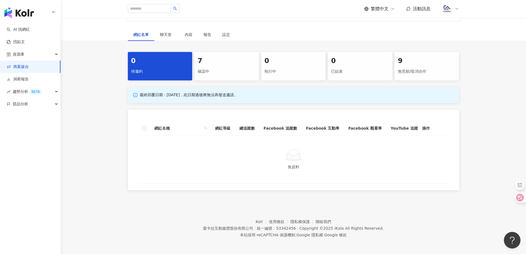
click at [234, 54] on div "7 確認中" at bounding box center [226, 66] width 65 height 28
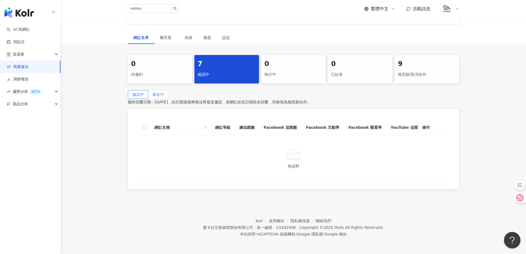
click at [164, 92] on span "報名中" at bounding box center [158, 94] width 12 height 4
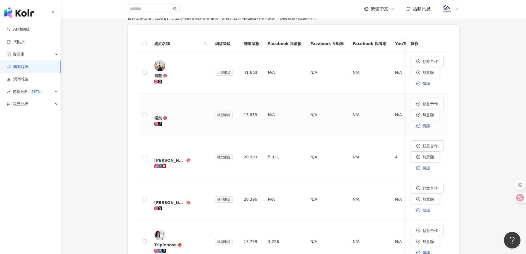
scroll to position [166, 0]
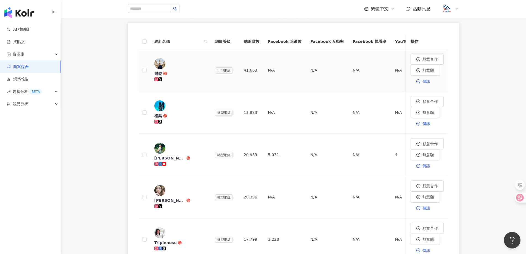
click at [162, 71] on div "餅乾" at bounding box center [158, 74] width 8 height 6
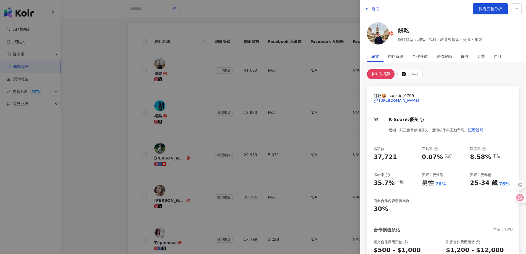
click at [400, 100] on div "https://www.instagram.com/cookie_0709/" at bounding box center [399, 100] width 40 height 5
click at [370, 8] on button "返回" at bounding box center [372, 8] width 15 height 11
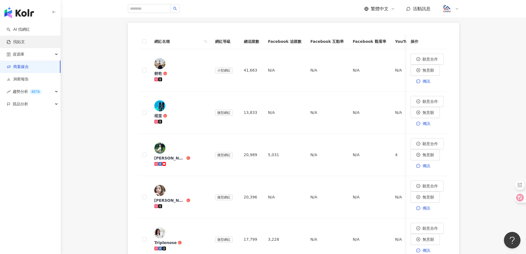
click at [22, 44] on link "找貼文" at bounding box center [16, 42] width 18 height 6
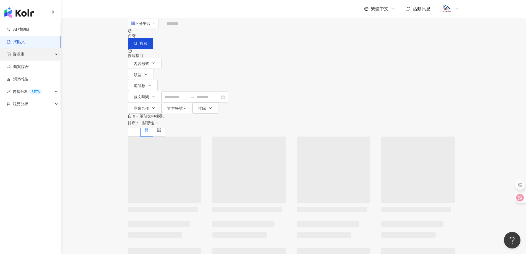
click at [22, 54] on span "資源庫" at bounding box center [19, 54] width 12 height 12
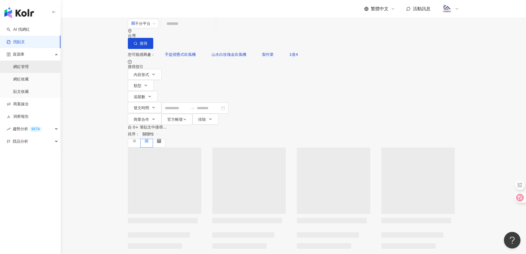
click at [27, 68] on link "網紅管理" at bounding box center [20, 67] width 15 height 6
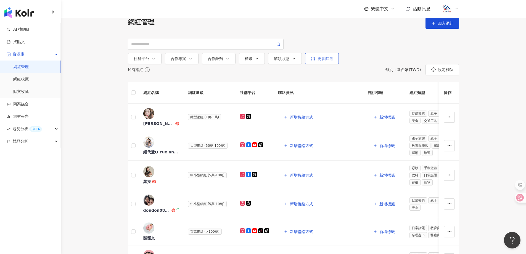
click at [324, 61] on div "更多篩選" at bounding box center [322, 58] width 22 height 4
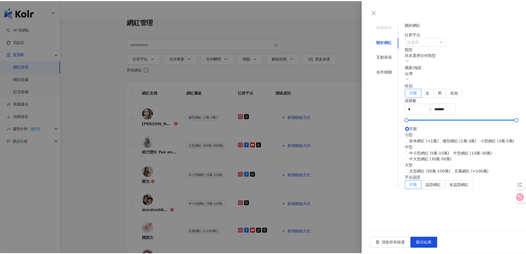
scroll to position [110, 0]
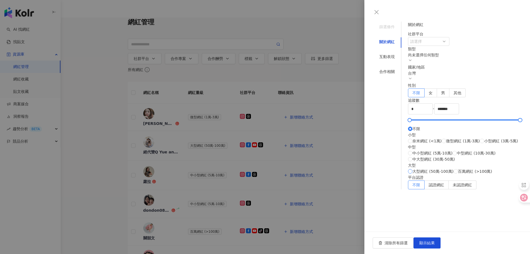
click at [422, 174] on span "大型網紅 (50萬-100萬)" at bounding box center [432, 171] width 41 height 6
type input "******"
click at [435, 242] on span "顯示結果" at bounding box center [426, 242] width 15 height 4
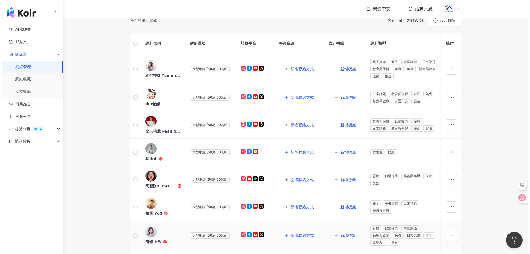
scroll to position [55, 0]
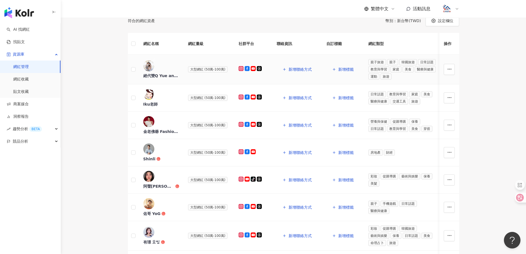
drag, startPoint x: 151, startPoint y: 99, endPoint x: 141, endPoint y: 97, distance: 10.4
click at [139, 84] on td at bounding box center [133, 70] width 11 height 30
click at [134, 84] on td at bounding box center [133, 70] width 11 height 30
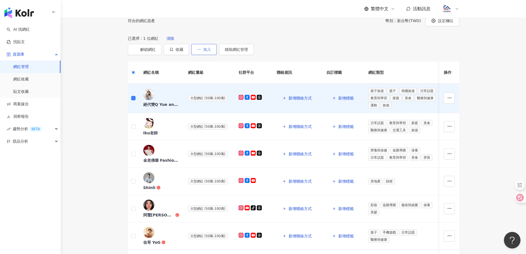
click at [201, 51] on icon "button" at bounding box center [199, 49] width 4 height 4
click at [189, 55] on button "收藏" at bounding box center [176, 49] width 25 height 11
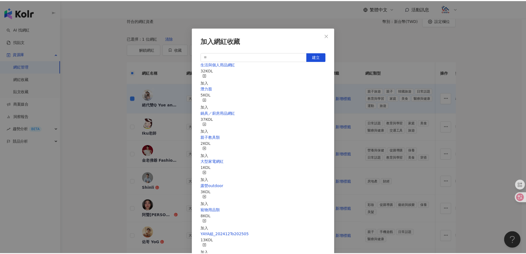
scroll to position [205, 0]
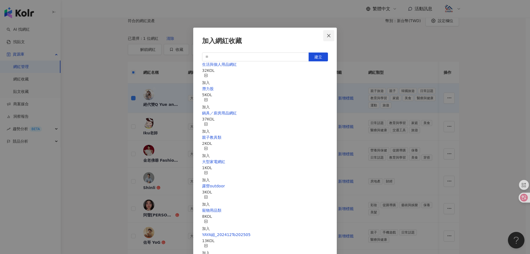
click at [329, 34] on icon "close" at bounding box center [329, 35] width 4 height 4
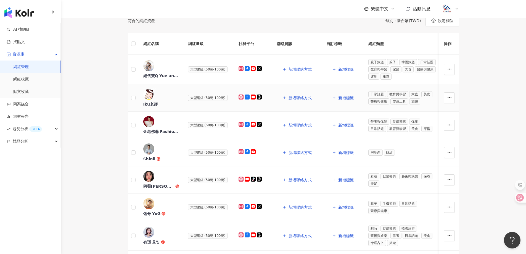
click at [158, 107] on div "Iku老師" at bounding box center [150, 104] width 15 height 6
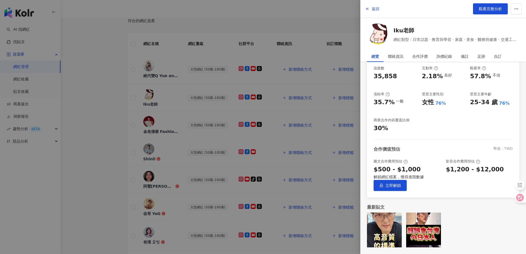
scroll to position [0, 0]
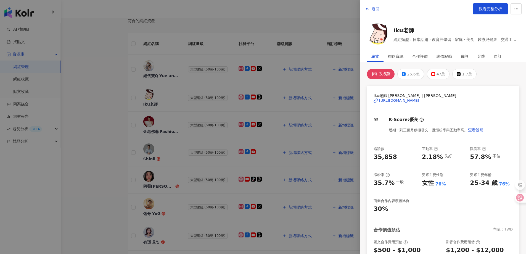
click at [397, 100] on div "[URL][DOMAIN_NAME]" at bounding box center [399, 100] width 40 height 5
click at [489, 11] on span "觀看完整分析" at bounding box center [490, 9] width 23 height 4
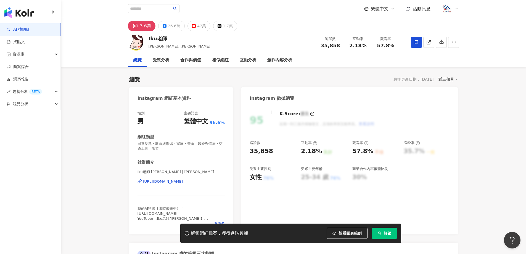
click at [388, 233] on span "解鎖" at bounding box center [387, 233] width 8 height 4
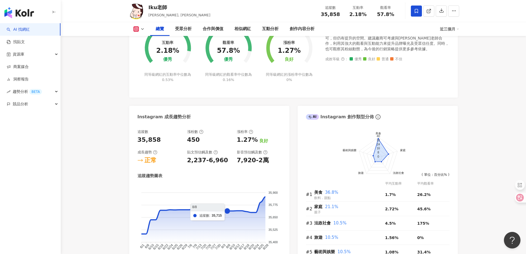
scroll to position [276, 0]
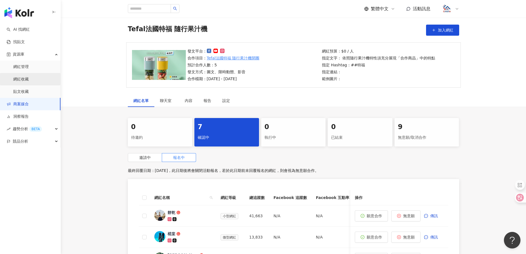
click at [17, 80] on link "網紅收藏" at bounding box center [20, 79] width 15 height 6
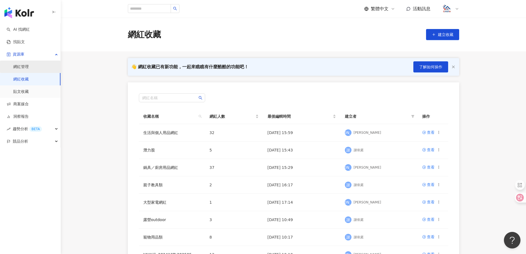
click at [24, 70] on link "網紅管理" at bounding box center [20, 67] width 15 height 6
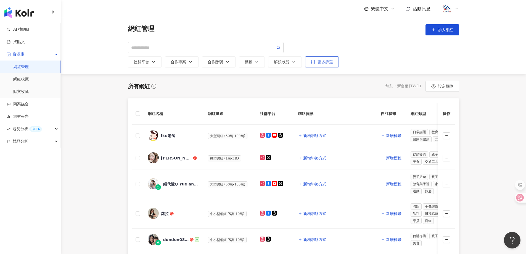
click at [332, 62] on div "更多篩選" at bounding box center [322, 62] width 22 height 4
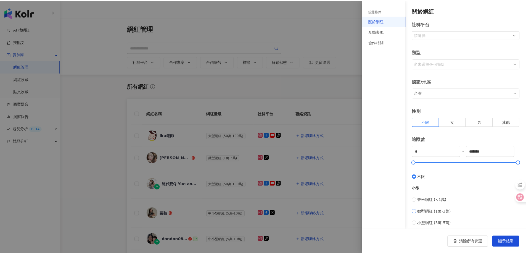
scroll to position [83, 0]
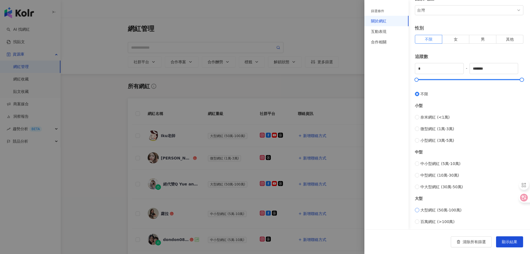
click at [443, 208] on span "大型網紅 (50萬-100萬)" at bounding box center [440, 210] width 41 height 6
type input "******"
click at [512, 242] on span "顯示結果" at bounding box center [509, 241] width 15 height 4
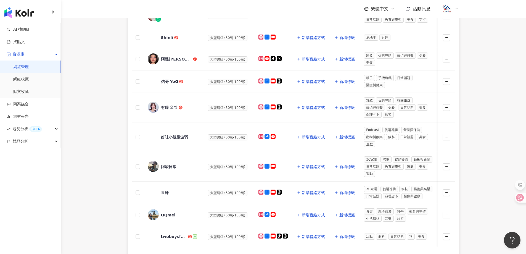
scroll to position [73, 0]
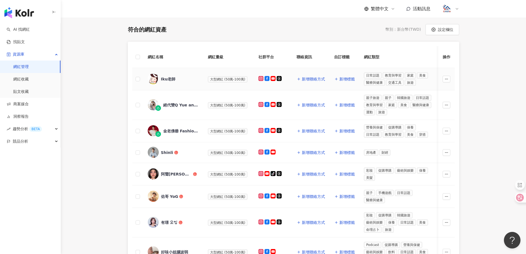
click at [168, 79] on div "Iku老師" at bounding box center [168, 79] width 15 height 6
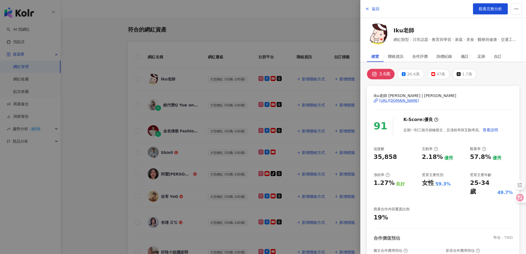
click at [395, 99] on div "[URL][DOMAIN_NAME]" at bounding box center [399, 100] width 40 height 5
click at [172, 106] on div at bounding box center [263, 127] width 526 height 254
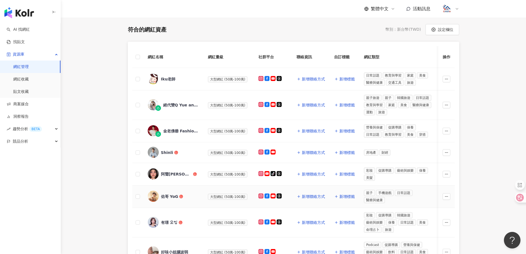
click at [164, 197] on div "佑哥 YoG" at bounding box center [169, 197] width 17 height 6
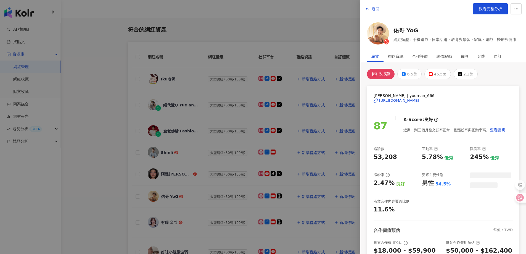
click at [381, 7] on div "返回 觀看完整分析" at bounding box center [443, 9] width 166 height 18
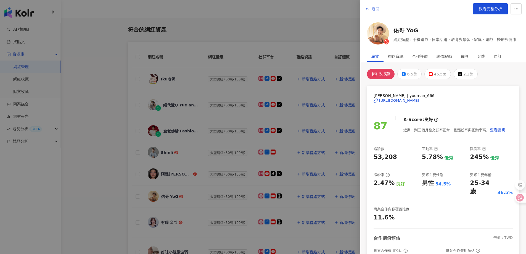
click at [374, 11] on span "返回" at bounding box center [376, 9] width 8 height 4
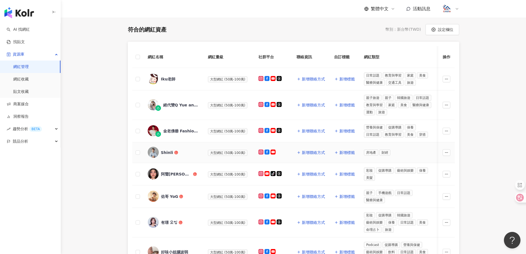
click at [170, 152] on div "Shinli" at bounding box center [167, 153] width 12 height 6
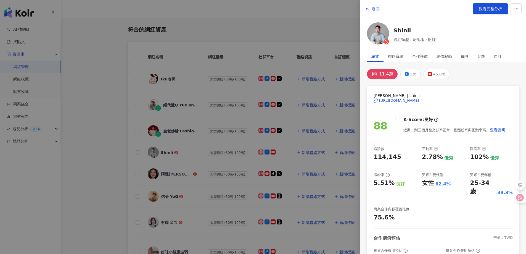
click at [405, 100] on div "[URL][DOMAIN_NAME]" at bounding box center [399, 100] width 40 height 5
click at [380, 7] on div "返回 觀看完整分析" at bounding box center [443, 9] width 166 height 18
click at [377, 10] on span "返回" at bounding box center [376, 9] width 8 height 4
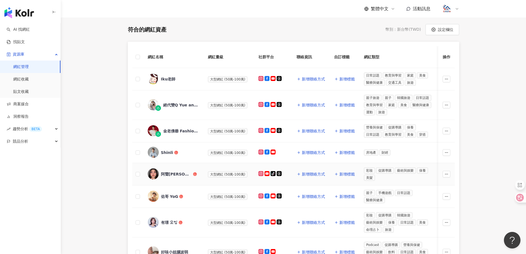
click at [184, 174] on div "阿聲[PERSON_NAME]" at bounding box center [176, 174] width 31 height 6
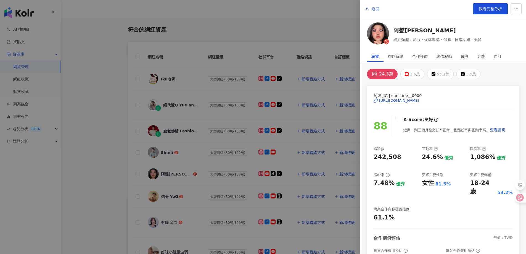
click at [400, 101] on div "[URL][DOMAIN_NAME]" at bounding box center [399, 100] width 40 height 5
click at [373, 7] on span "返回" at bounding box center [376, 9] width 8 height 4
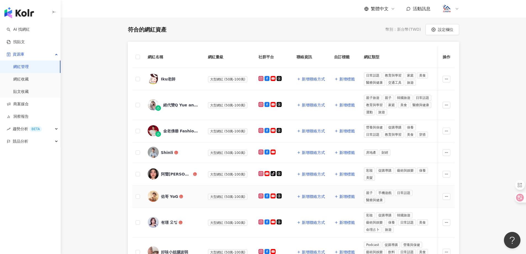
click at [168, 196] on div "佑哥 YoG" at bounding box center [169, 197] width 17 height 6
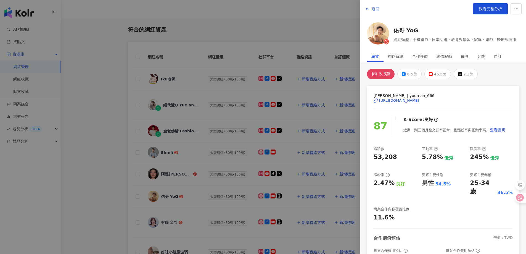
click at [417, 99] on div "[URL][DOMAIN_NAME]" at bounding box center [399, 100] width 40 height 5
click at [374, 10] on span "返回" at bounding box center [376, 9] width 8 height 4
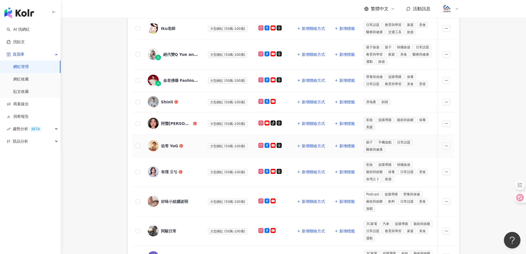
scroll to position [128, 0]
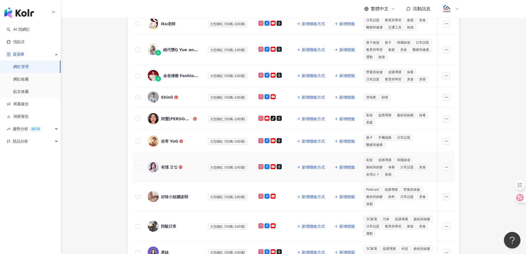
click at [162, 168] on div "有璟 요찡" at bounding box center [169, 167] width 17 height 6
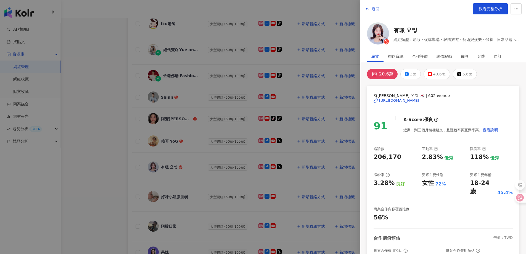
click at [419, 98] on div "[URL][DOMAIN_NAME]" at bounding box center [399, 100] width 40 height 5
click at [377, 8] on span "返回" at bounding box center [376, 9] width 8 height 4
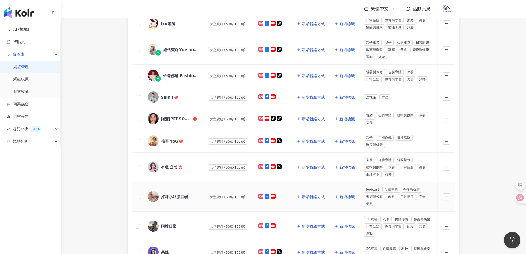
click at [171, 195] on div "好味小姐腦波弱" at bounding box center [174, 197] width 27 height 6
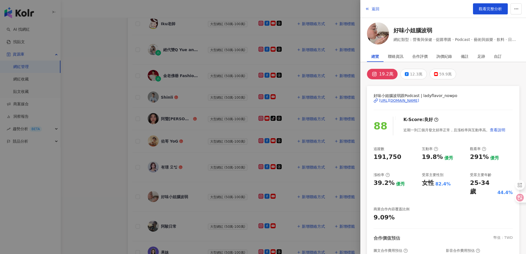
click at [401, 99] on div "[URL][DOMAIN_NAME]" at bounding box center [399, 100] width 40 height 5
click at [377, 8] on span "返回" at bounding box center [376, 9] width 8 height 4
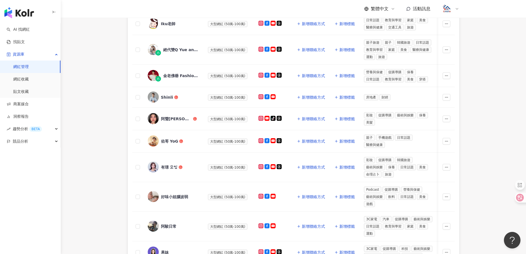
scroll to position [155, 0]
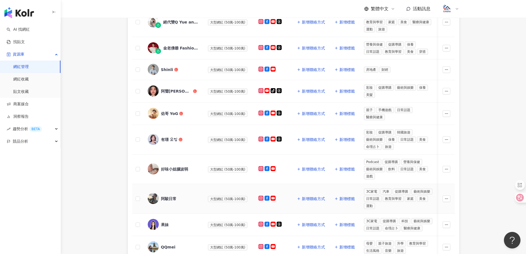
click at [171, 197] on div "阿駿日常" at bounding box center [168, 199] width 15 height 6
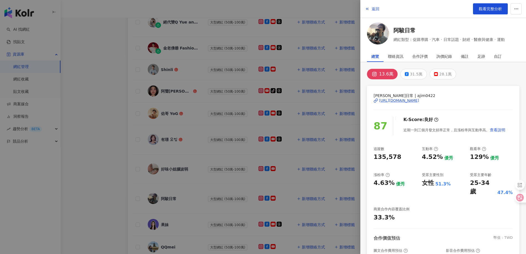
click at [419, 100] on div "[URL][DOMAIN_NAME]" at bounding box center [399, 100] width 40 height 5
click at [374, 10] on span "返回" at bounding box center [376, 9] width 8 height 4
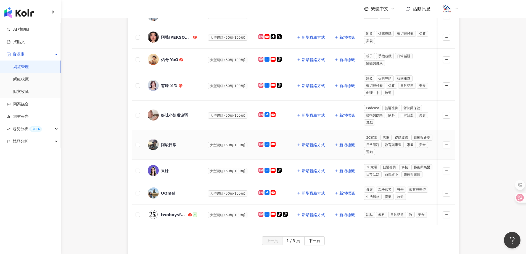
scroll to position [211, 0]
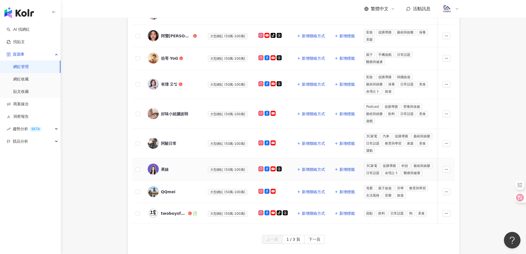
click at [167, 169] on div "果妹" at bounding box center [165, 169] width 8 height 6
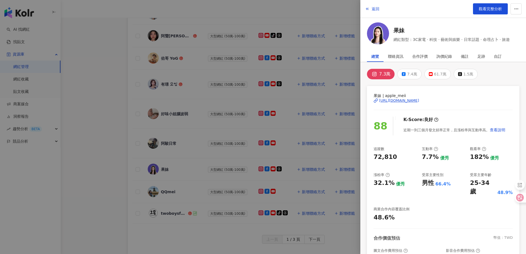
click at [419, 102] on div "[URL][DOMAIN_NAME]" at bounding box center [399, 100] width 40 height 5
click at [378, 10] on span "返回" at bounding box center [376, 9] width 8 height 4
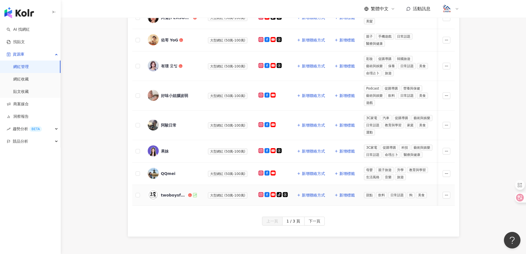
scroll to position [238, 0]
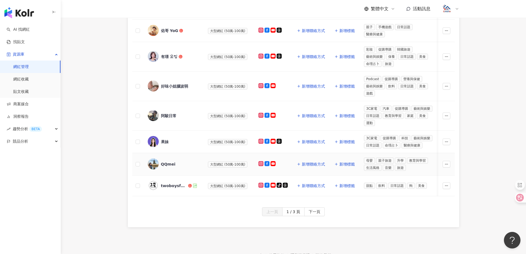
click at [166, 164] on div "QQmei" at bounding box center [168, 164] width 15 height 6
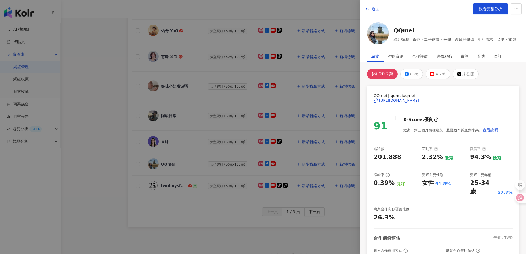
click at [404, 101] on div "[URL][DOMAIN_NAME]" at bounding box center [399, 100] width 40 height 5
click at [378, 9] on span "返回" at bounding box center [376, 9] width 8 height 4
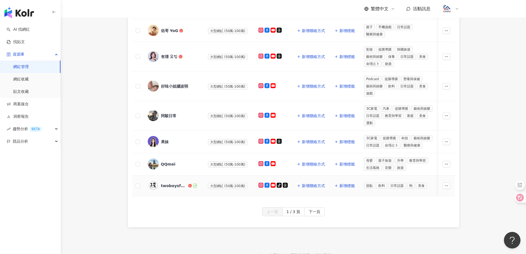
click at [180, 185] on div "twoboysfoods" at bounding box center [174, 186] width 26 height 6
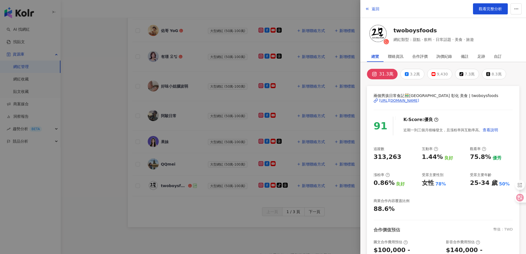
click at [401, 102] on div "[URL][DOMAIN_NAME]" at bounding box center [399, 100] width 40 height 5
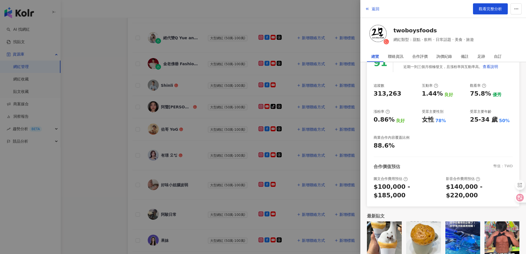
scroll to position [138, 0]
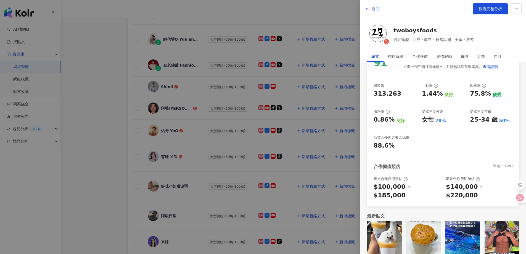
click at [375, 9] on span "返回" at bounding box center [376, 9] width 8 height 4
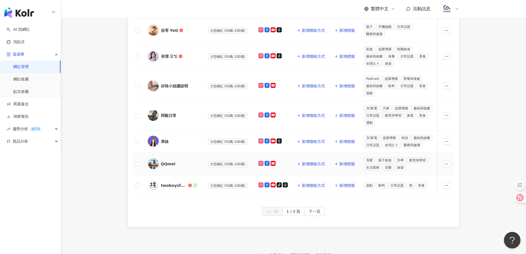
scroll to position [249, 0]
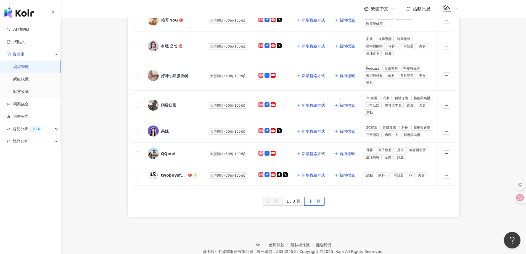
click at [309, 205] on span "下一頁" at bounding box center [315, 201] width 12 height 9
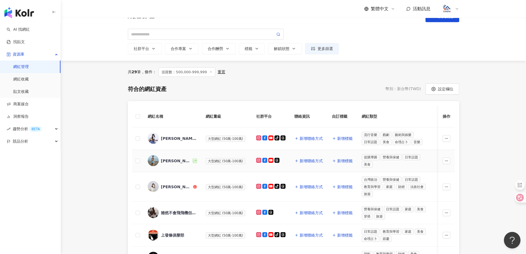
scroll to position [0, 0]
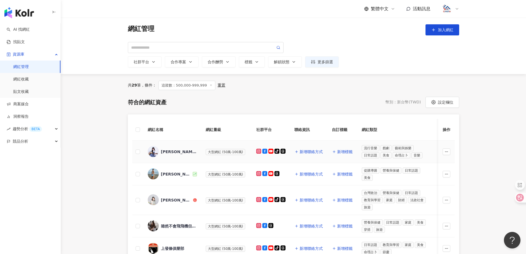
click at [162, 151] on div "[PERSON_NAME]" at bounding box center [179, 152] width 36 height 6
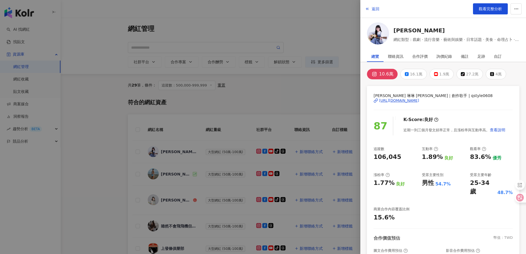
click at [398, 100] on div "[URL][DOMAIN_NAME]" at bounding box center [399, 100] width 40 height 5
click at [372, 10] on span "返回" at bounding box center [376, 9] width 8 height 4
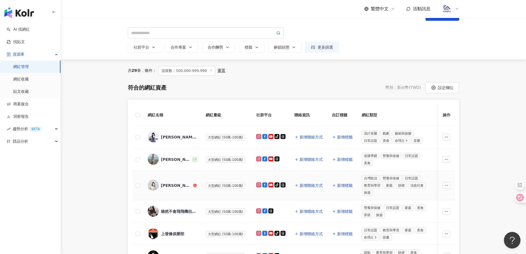
scroll to position [28, 0]
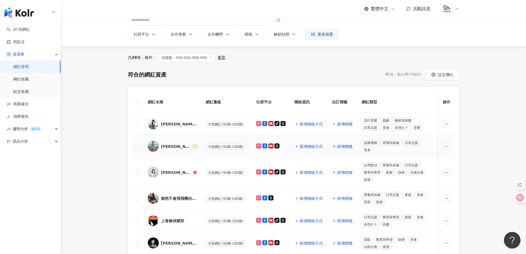
click at [169, 148] on div "[PERSON_NAME]" at bounding box center [176, 147] width 31 height 6
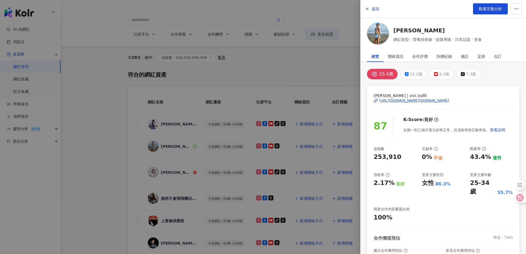
click at [411, 99] on div "[URL][DOMAIN_NAME][DOMAIN_NAME]" at bounding box center [414, 100] width 70 height 5
click at [392, 104] on div "[PERSON_NAME] | vivi.isafit [URL][DOMAIN_NAME][DOMAIN_NAME]" at bounding box center [442, 104] width 139 height 24
click at [393, 102] on div "[URL][DOMAIN_NAME][DOMAIN_NAME]" at bounding box center [414, 100] width 70 height 5
